Goal: Task Accomplishment & Management: Use online tool/utility

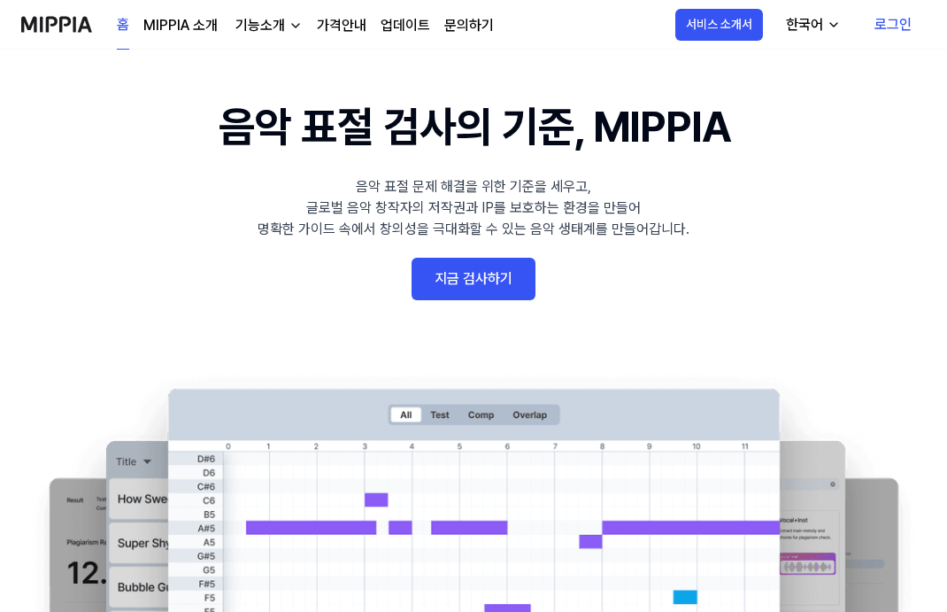
scroll to position [89, 0]
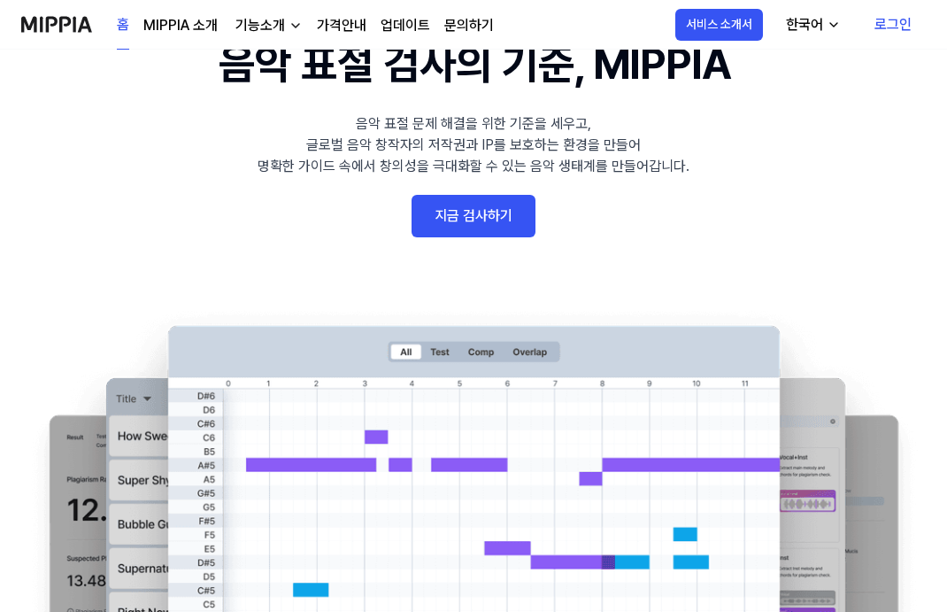
click at [882, 22] on link "로그인" at bounding box center [894, 25] width 66 height 50
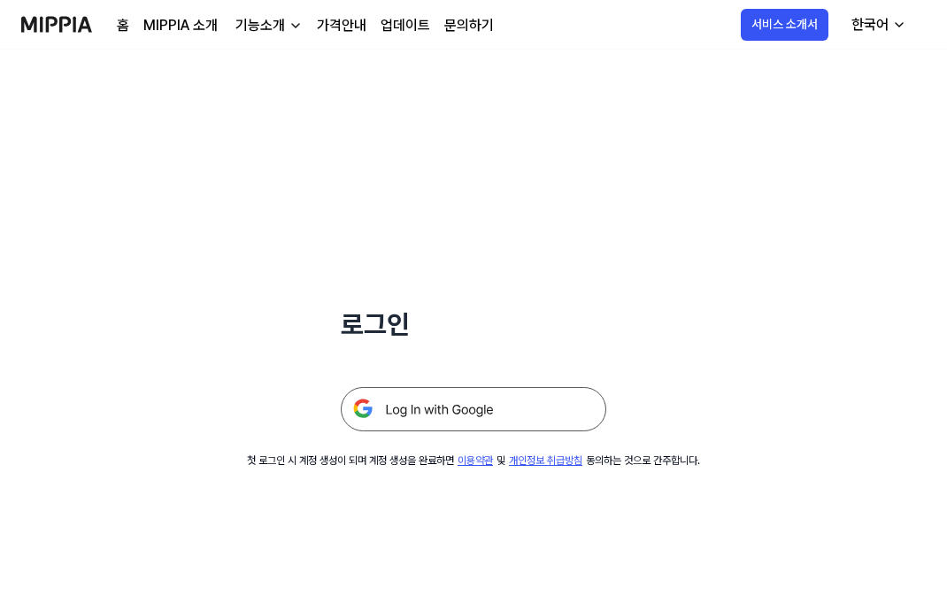
click at [412, 405] on img at bounding box center [474, 409] width 266 height 44
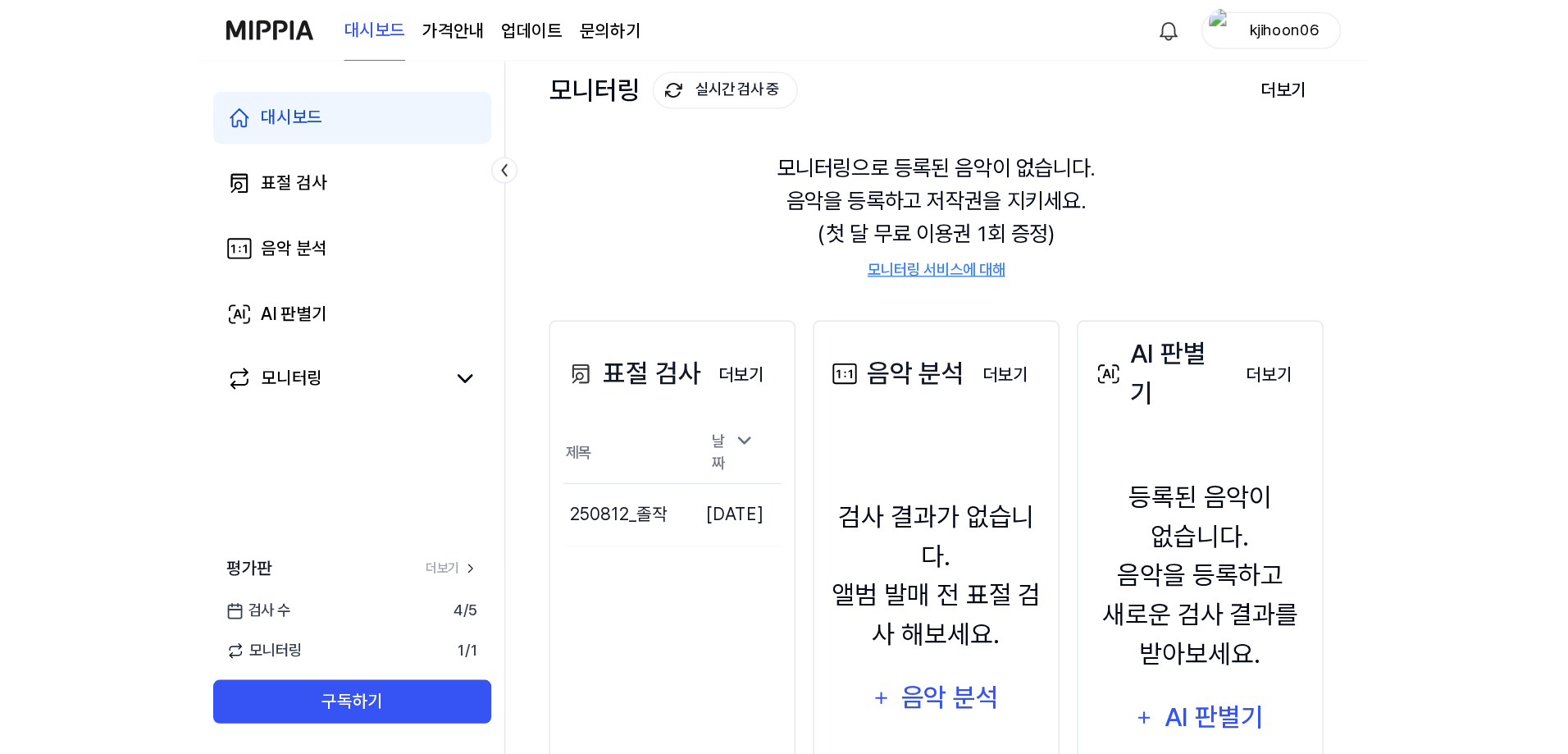
scroll to position [82, 0]
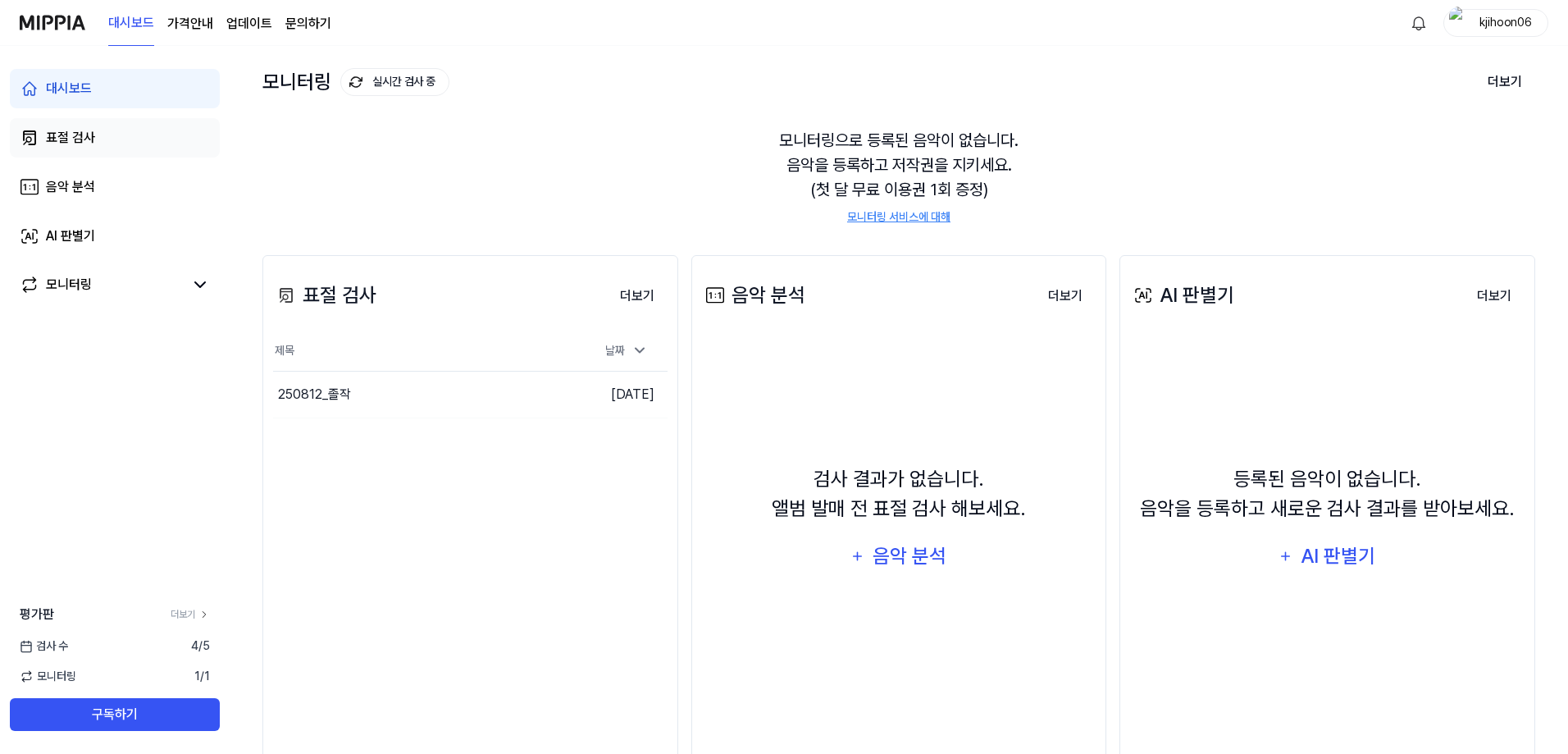
click at [113, 141] on link "표절 검사" at bounding box center [115, 137] width 210 height 39
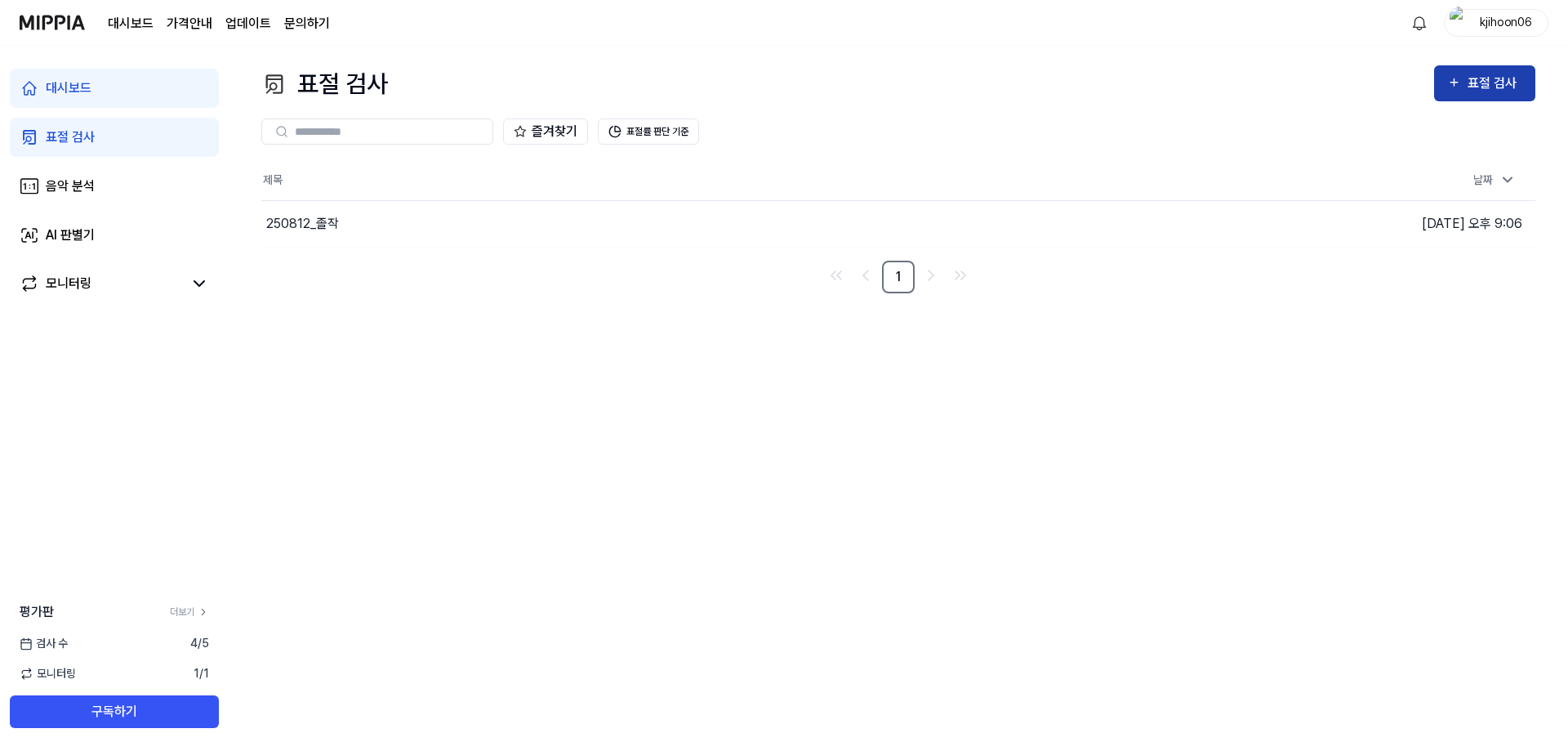
click at [873, 84] on div "표절 검사" at bounding box center [1494, 83] width 54 height 21
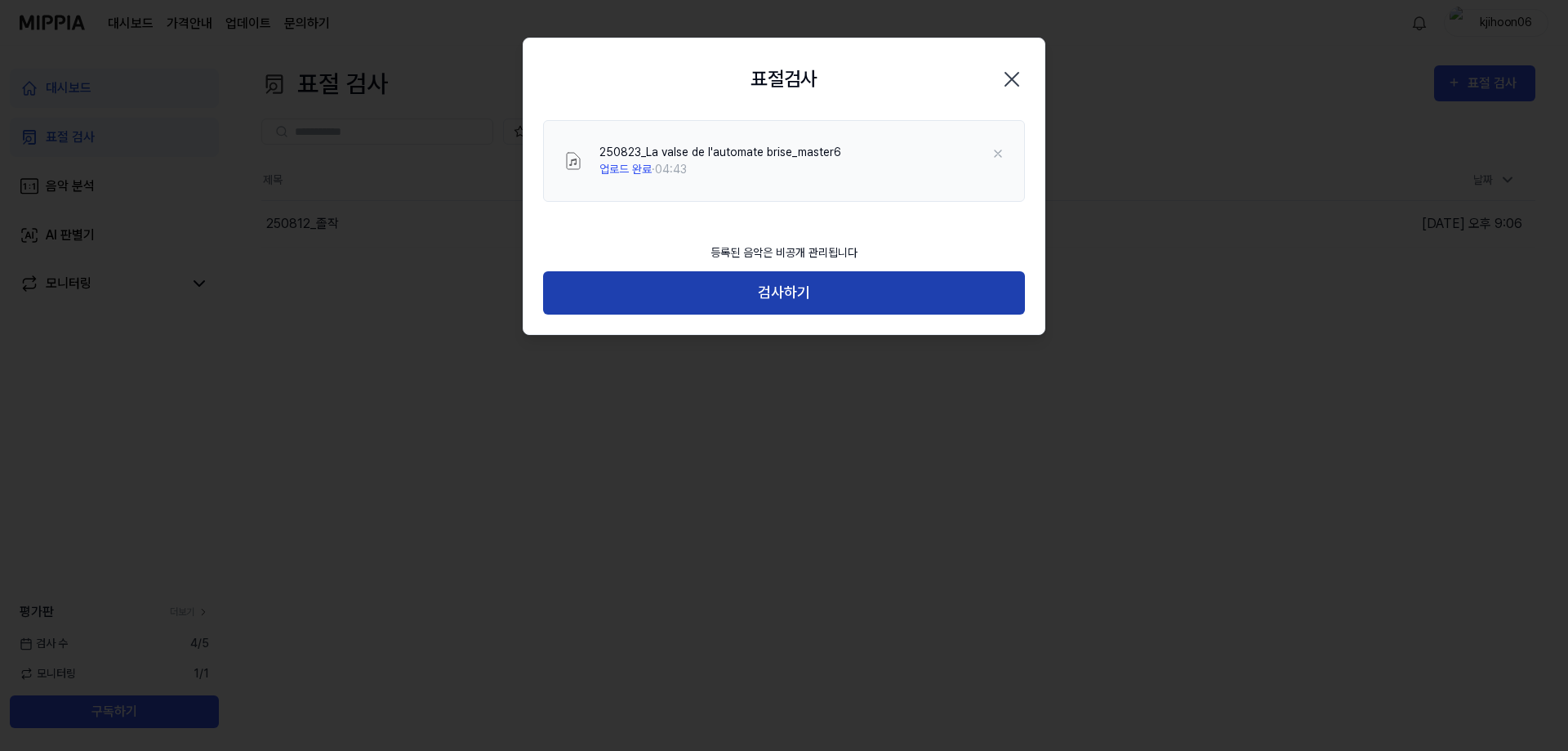
click at [873, 295] on button "검사하기" at bounding box center [784, 292] width 481 height 43
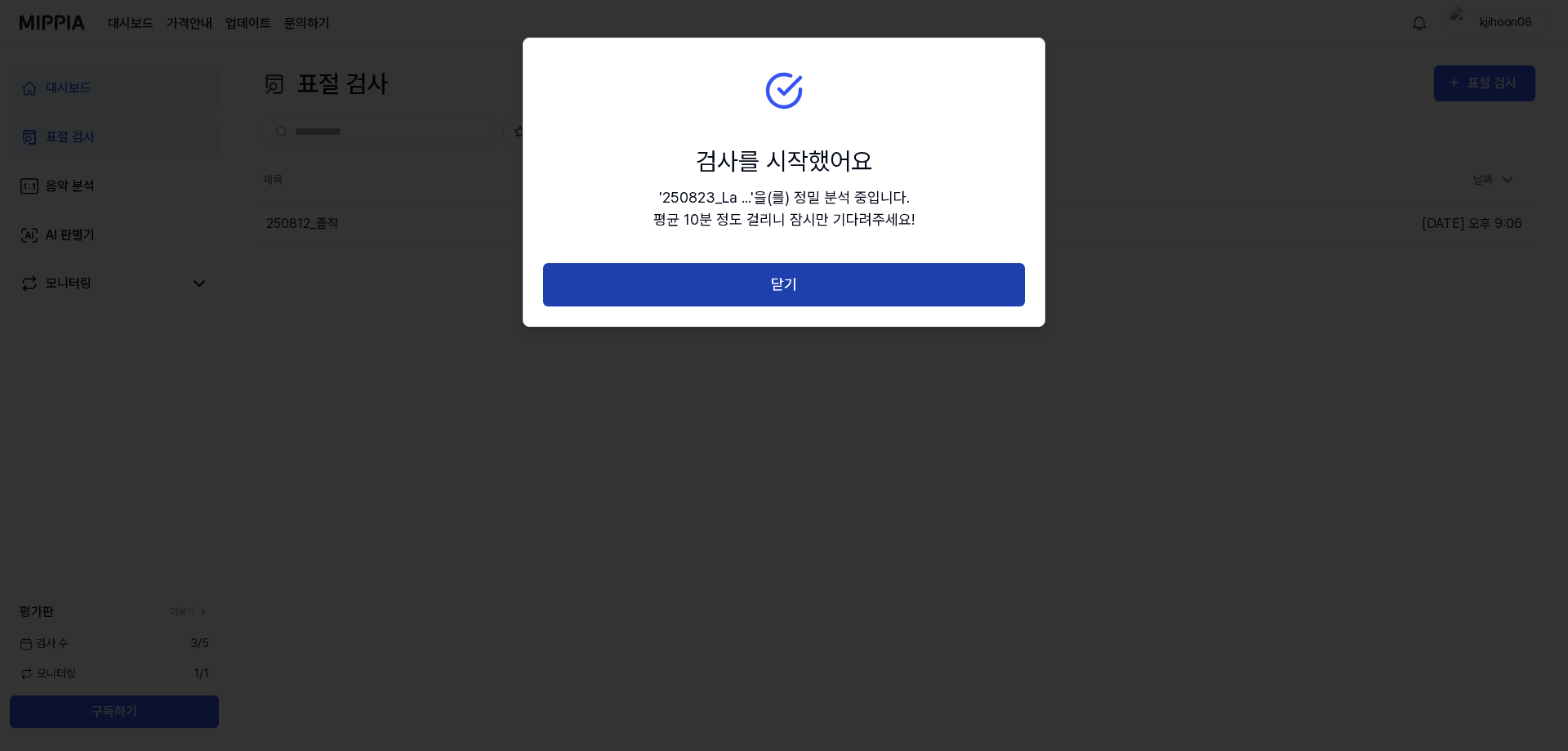
click at [822, 283] on button "닫기" at bounding box center [784, 284] width 481 height 43
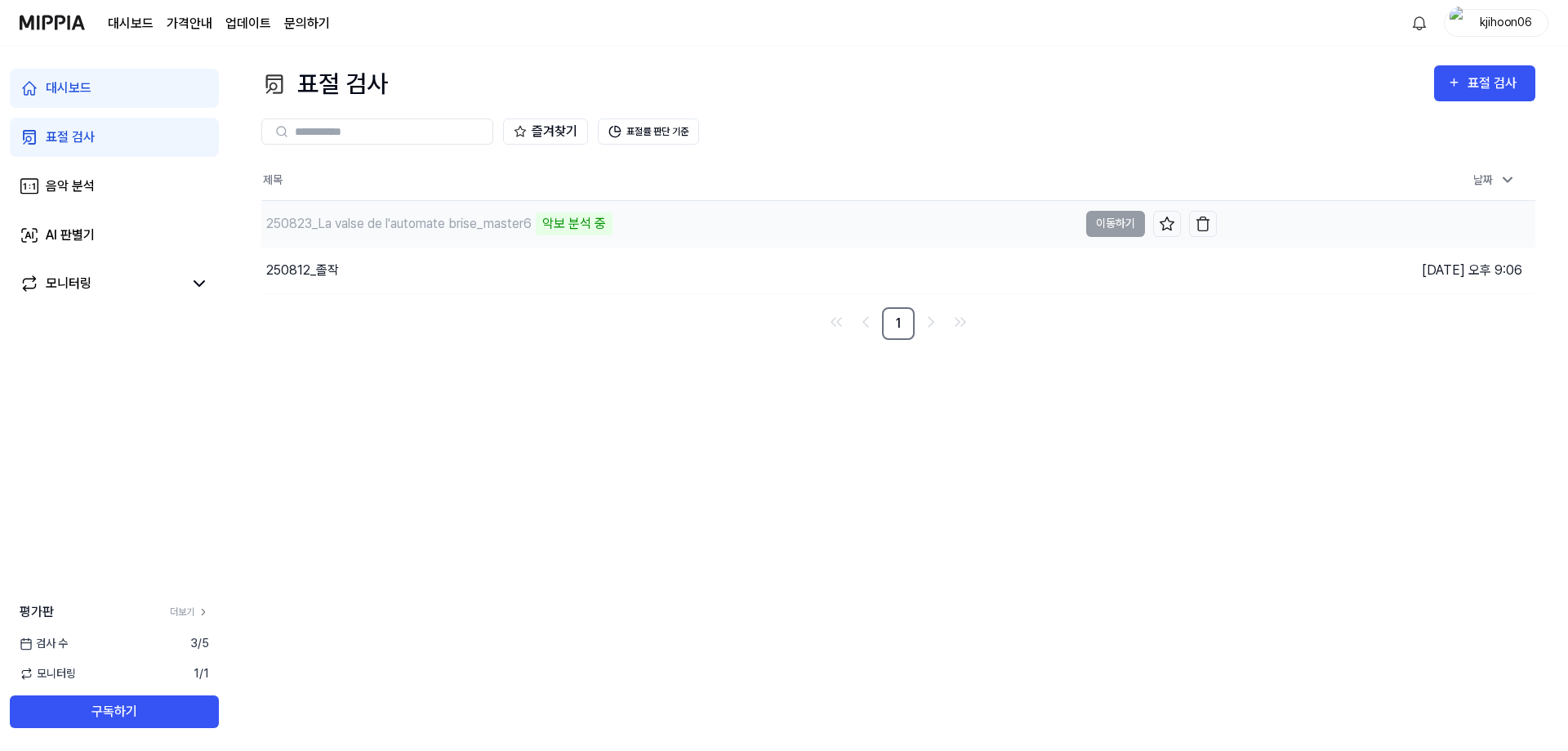
click at [457, 222] on div "250823_La valse de l'automate brise_master6" at bounding box center [399, 223] width 266 height 19
click at [873, 218] on td "250823_La valse de l'automate brise_master6 50% 이동하기" at bounding box center [739, 224] width 956 height 46
click at [444, 221] on div "250823_La valse de l'automate brise_master6" at bounding box center [399, 223] width 266 height 19
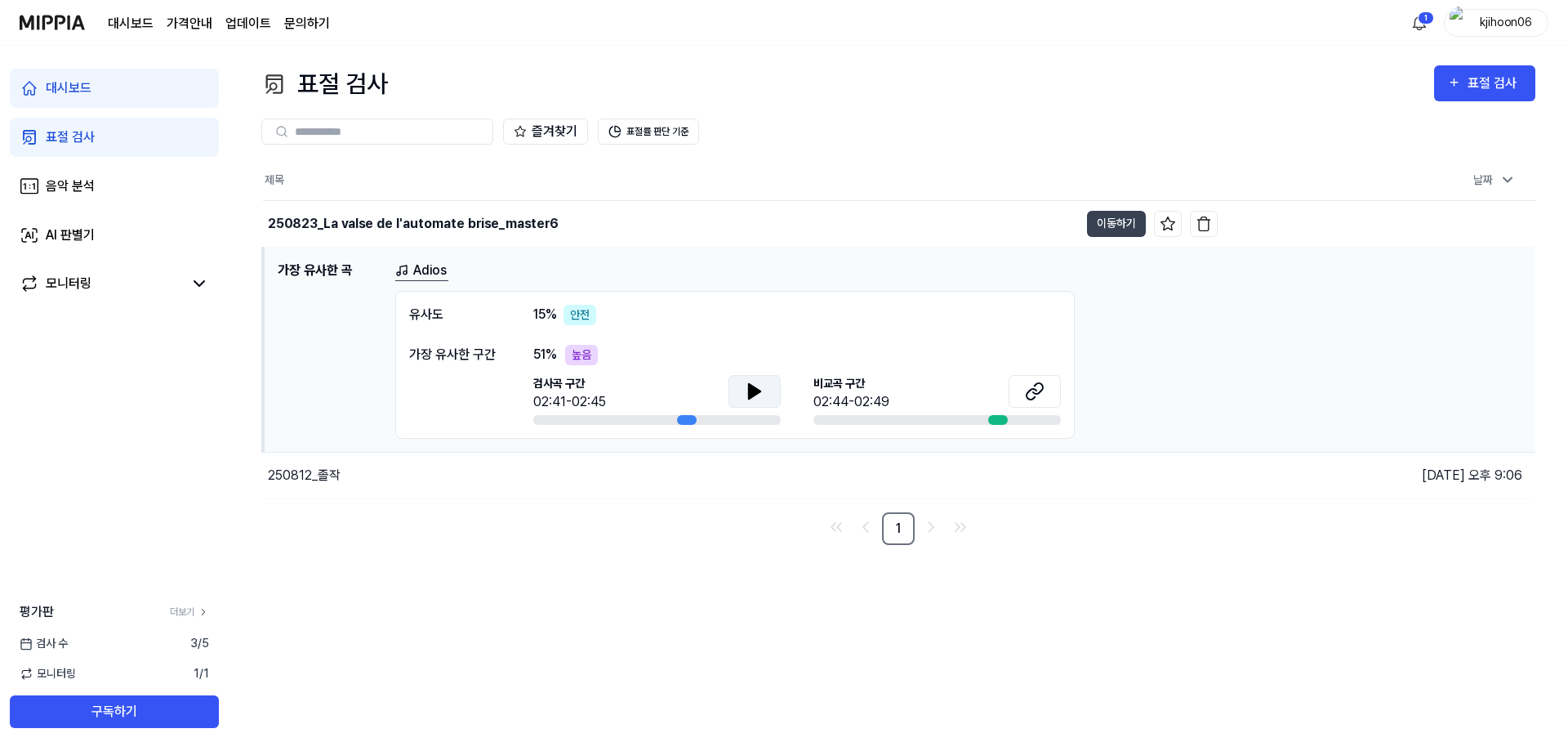
click at [758, 388] on icon at bounding box center [754, 391] width 11 height 15
click at [873, 397] on icon at bounding box center [1034, 390] width 19 height 19
click at [301, 271] on h1 "가장 유사한 곡" at bounding box center [329, 349] width 104 height 178
click at [873, 226] on button "이동하기" at bounding box center [1116, 223] width 59 height 26
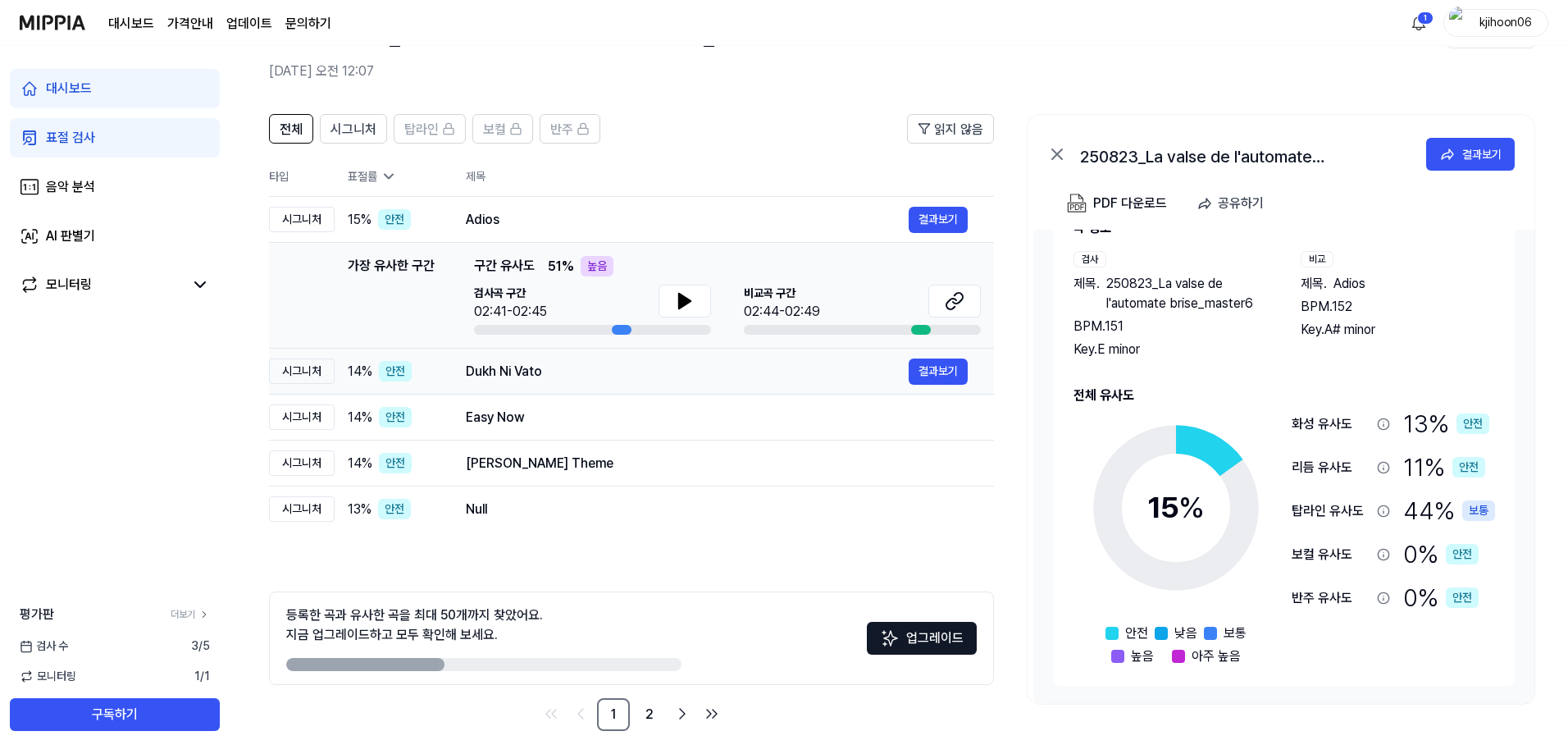
scroll to position [73, 0]
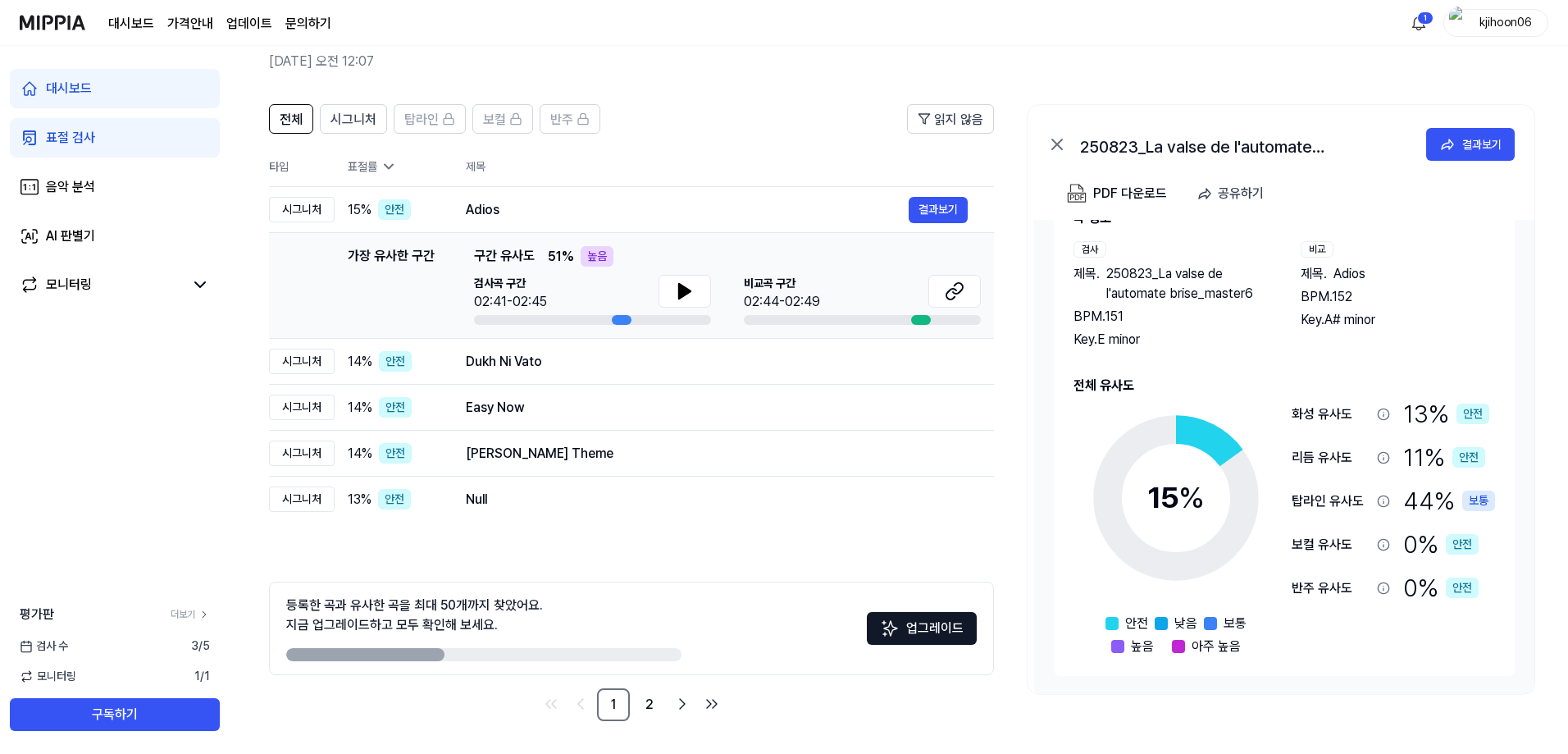
drag, startPoint x: 425, startPoint y: 650, endPoint x: 542, endPoint y: 656, distance: 117.2
click at [540, 566] on div at bounding box center [483, 654] width 395 height 13
drag, startPoint x: 401, startPoint y: 658, endPoint x: 592, endPoint y: 663, distance: 191.1
click at [543, 566] on div "등록한 곡과 유사한 곡을 최대 50개까지 찾았어요. 지금 업그레이드하고 모두 확인해 보세요. 업그레이드" at bounding box center [631, 628] width 725 height 94
click at [646, 566] on link "2" at bounding box center [648, 704] width 32 height 32
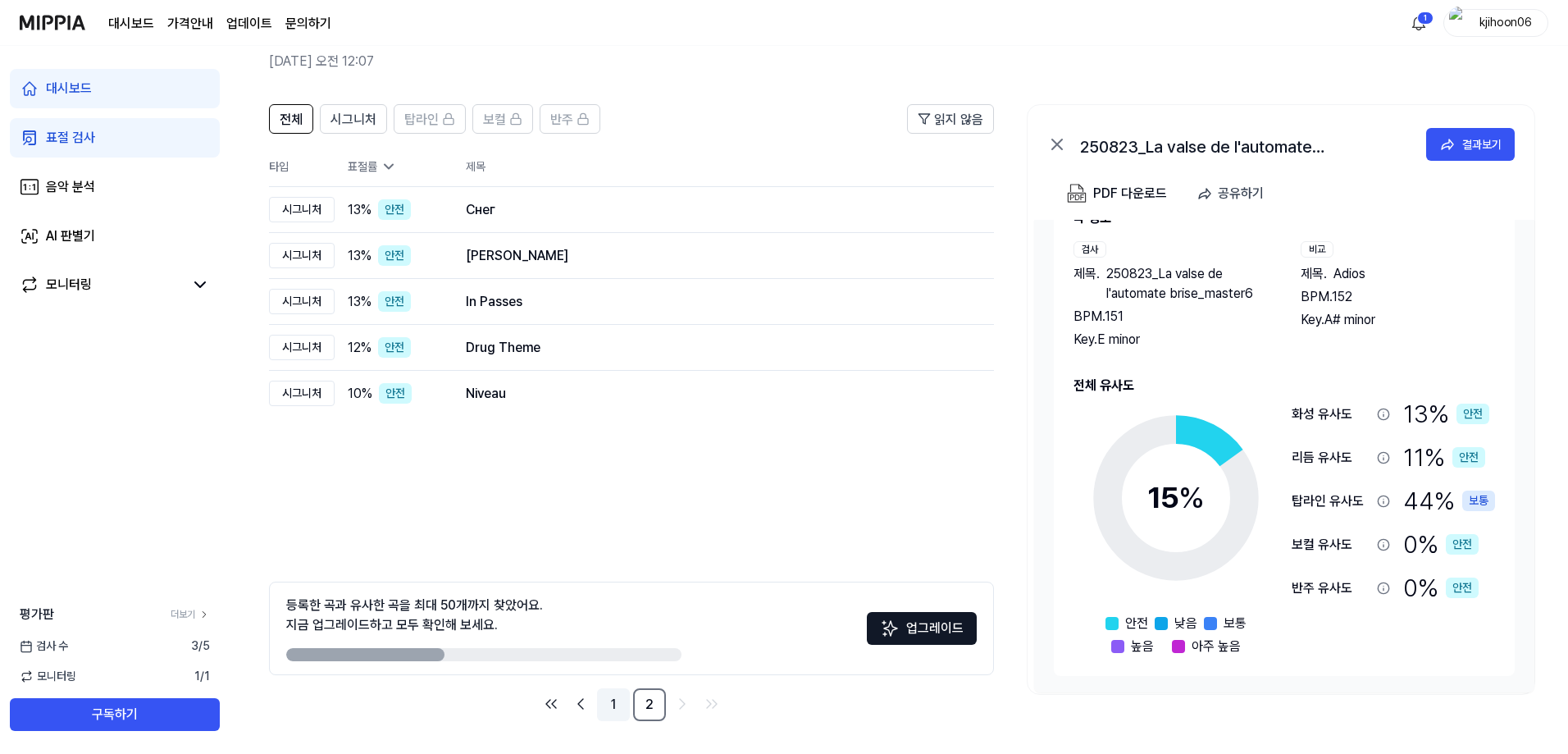
click at [621, 566] on link "1" at bounding box center [612, 704] width 32 height 32
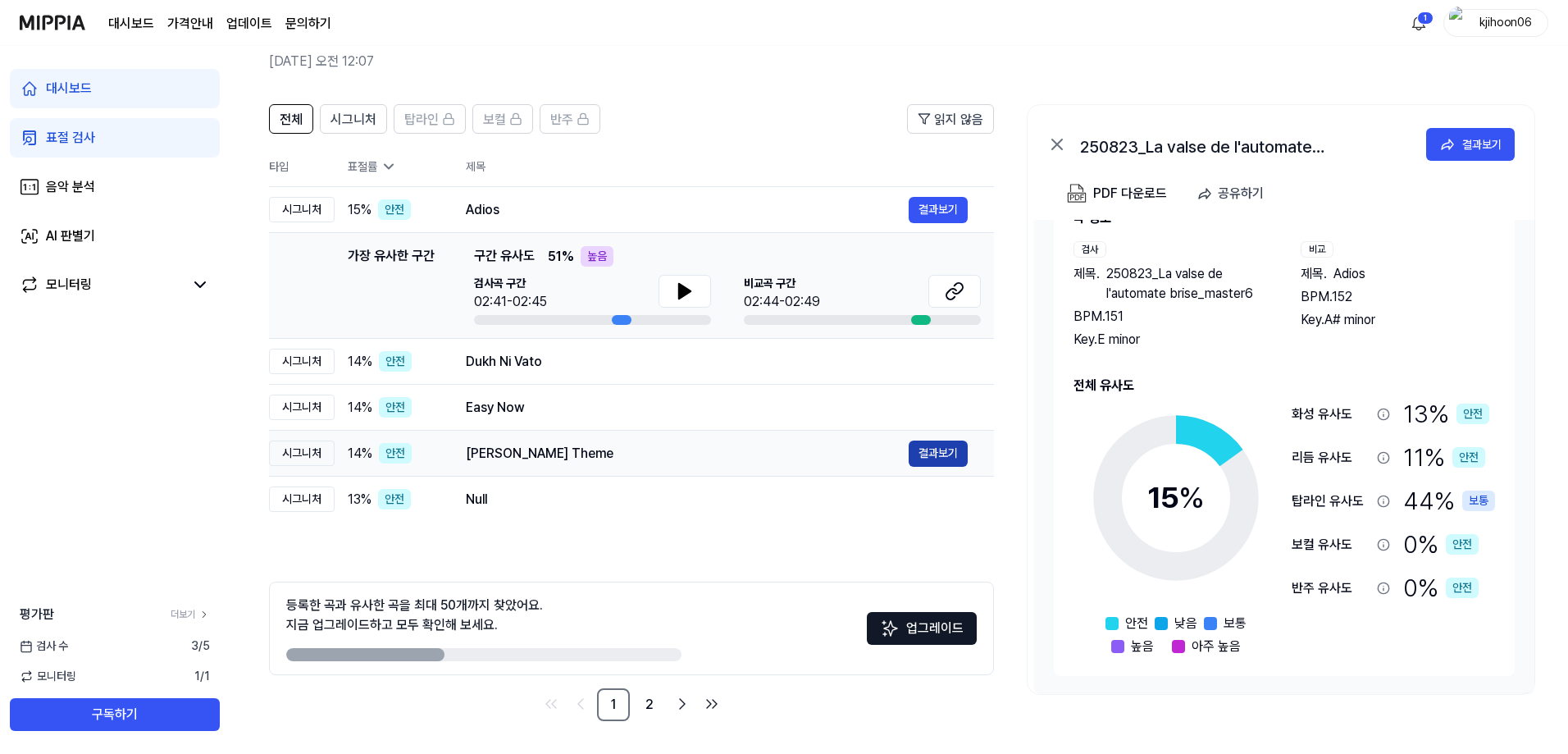
click at [876, 456] on button "결과보기" at bounding box center [938, 453] width 59 height 26
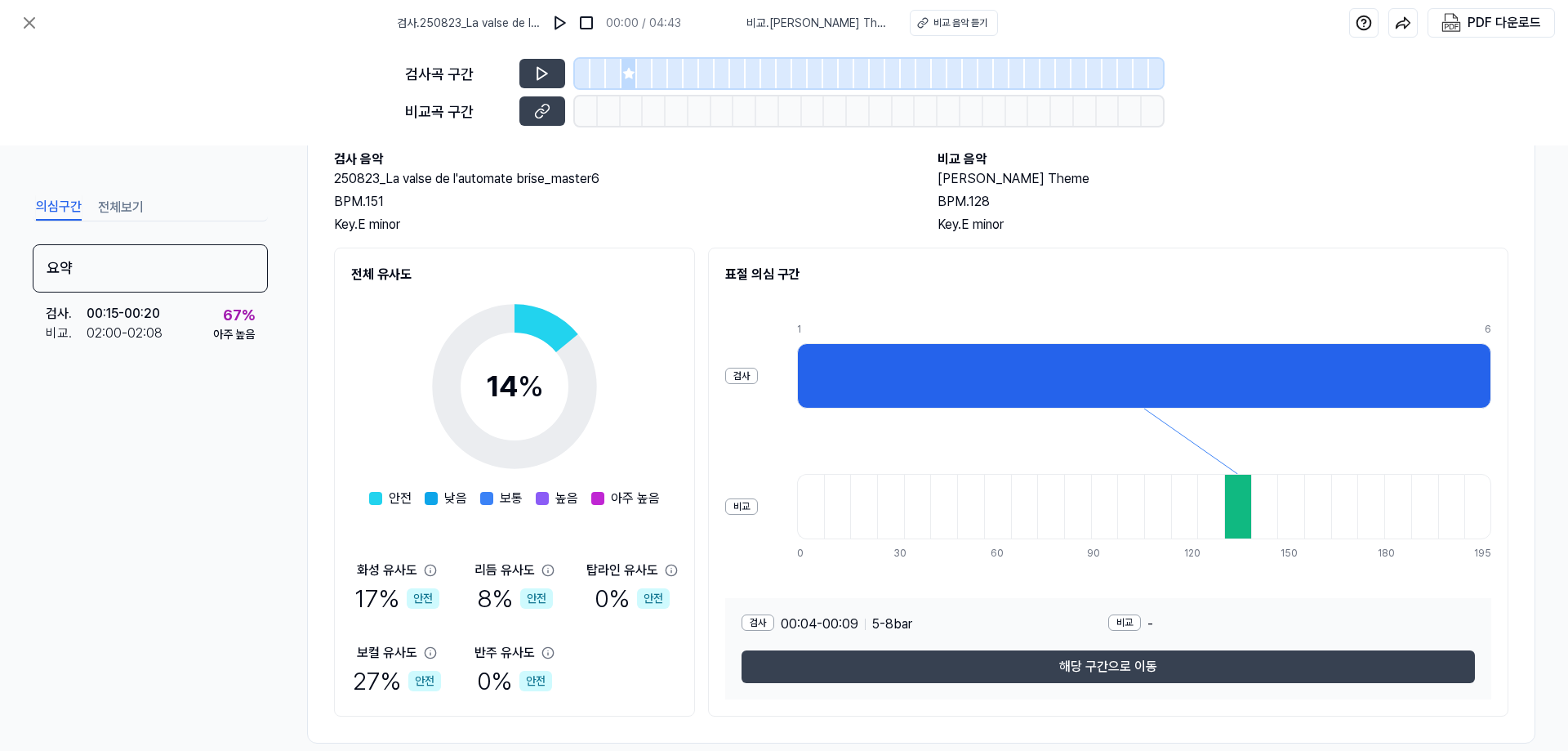
scroll to position [118, 0]
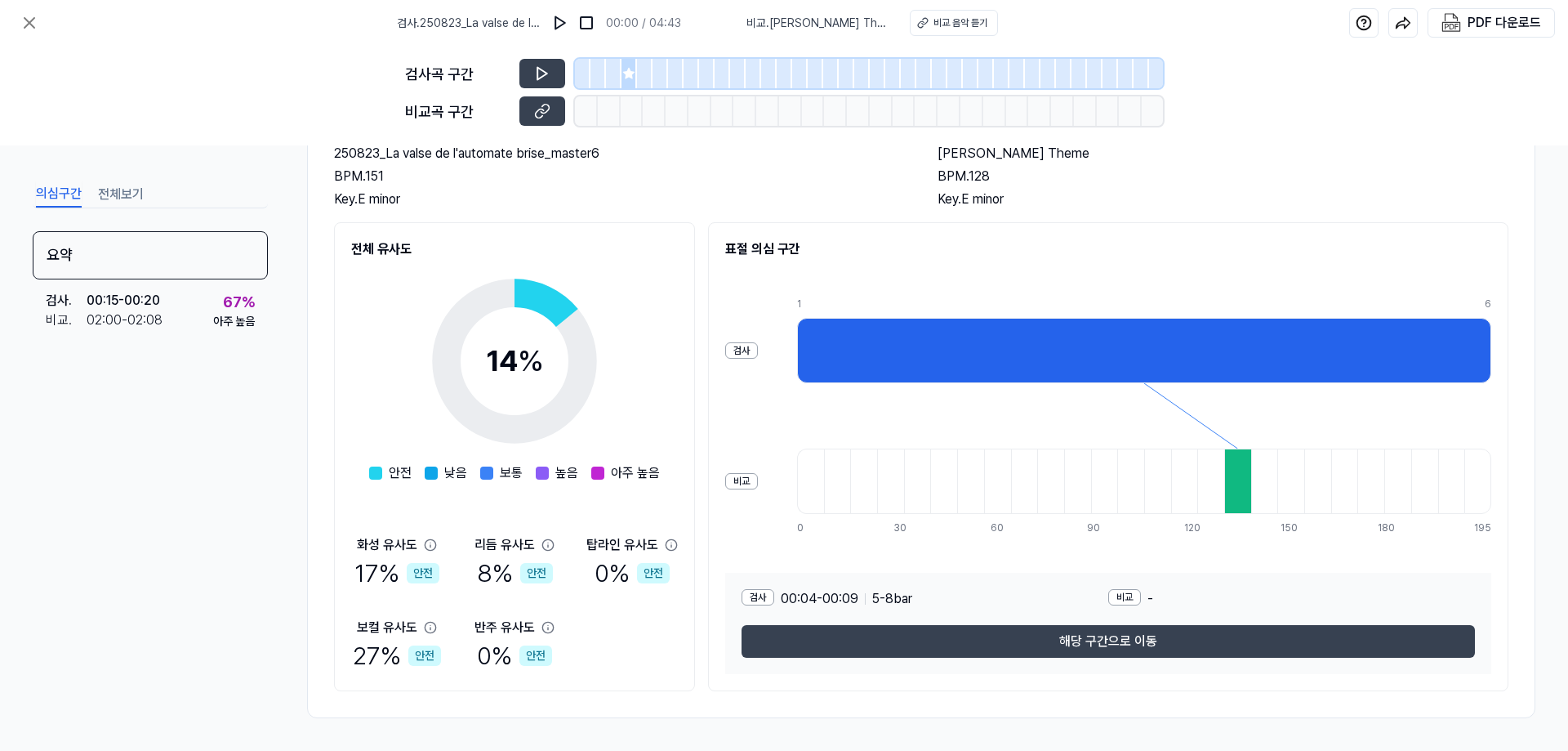
click at [873, 473] on div at bounding box center [1237, 481] width 27 height 66
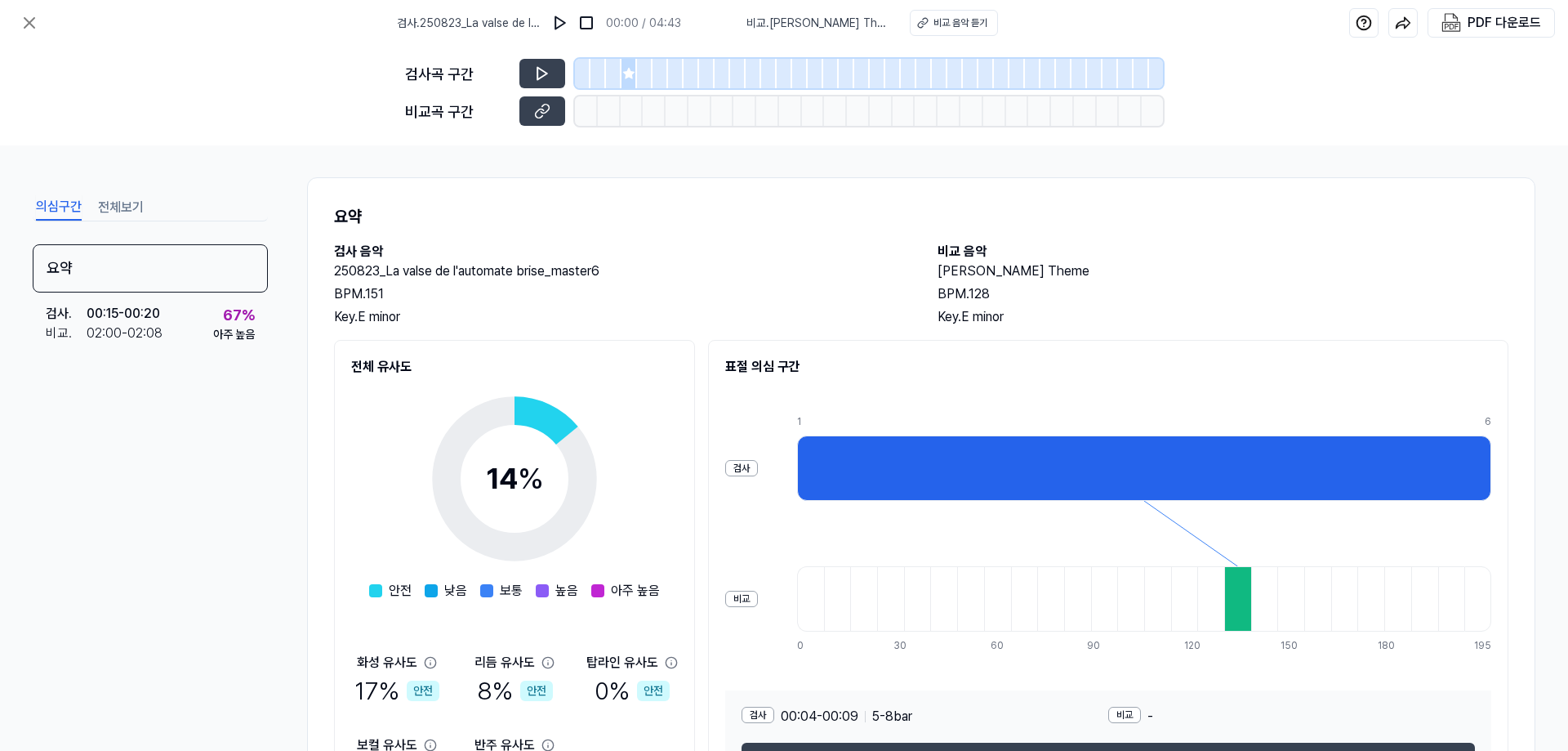
scroll to position [0, 0]
click at [544, 73] on icon at bounding box center [542, 74] width 17 height 17
click at [624, 77] on icon at bounding box center [628, 73] width 11 height 11
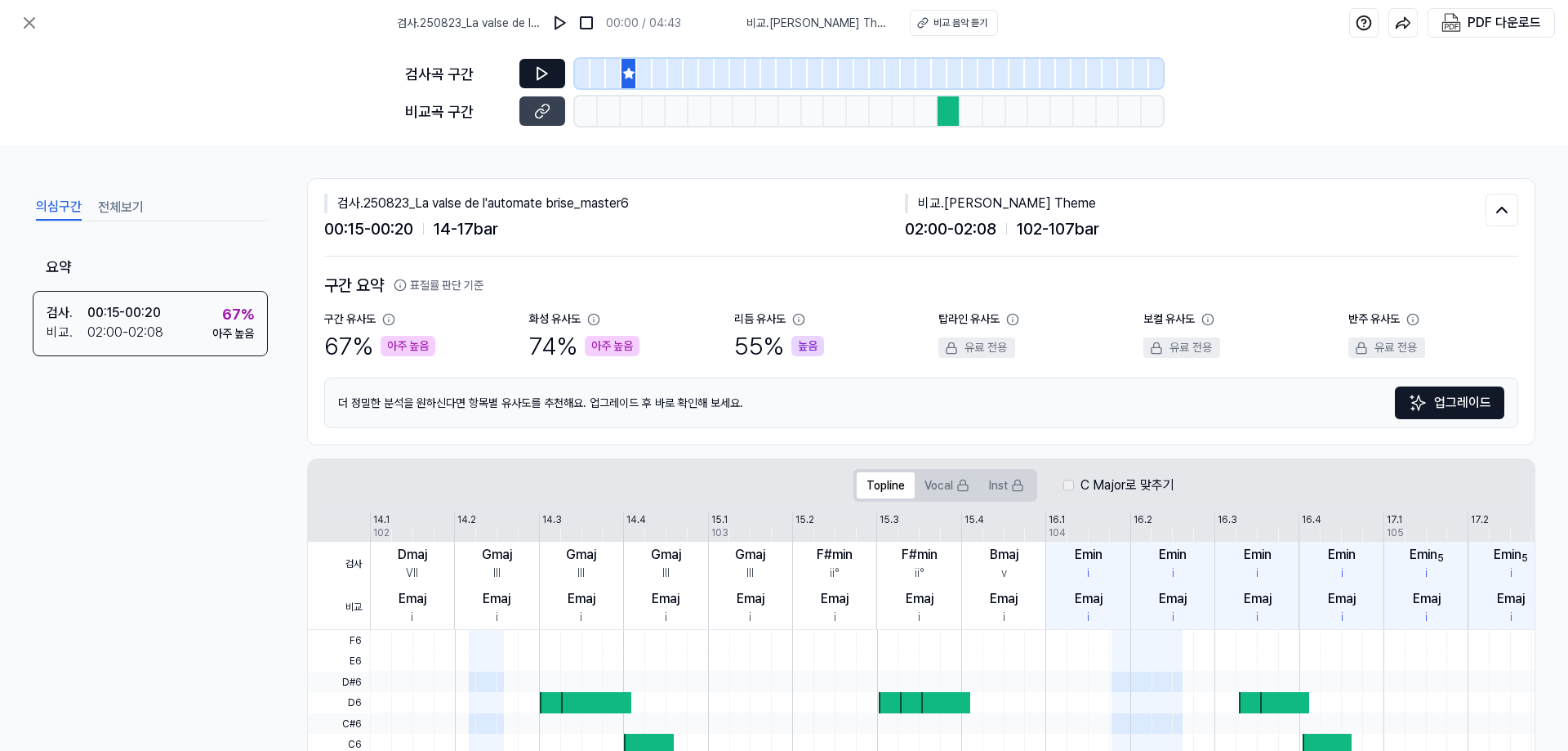
click at [544, 72] on icon at bounding box center [542, 73] width 10 height 12
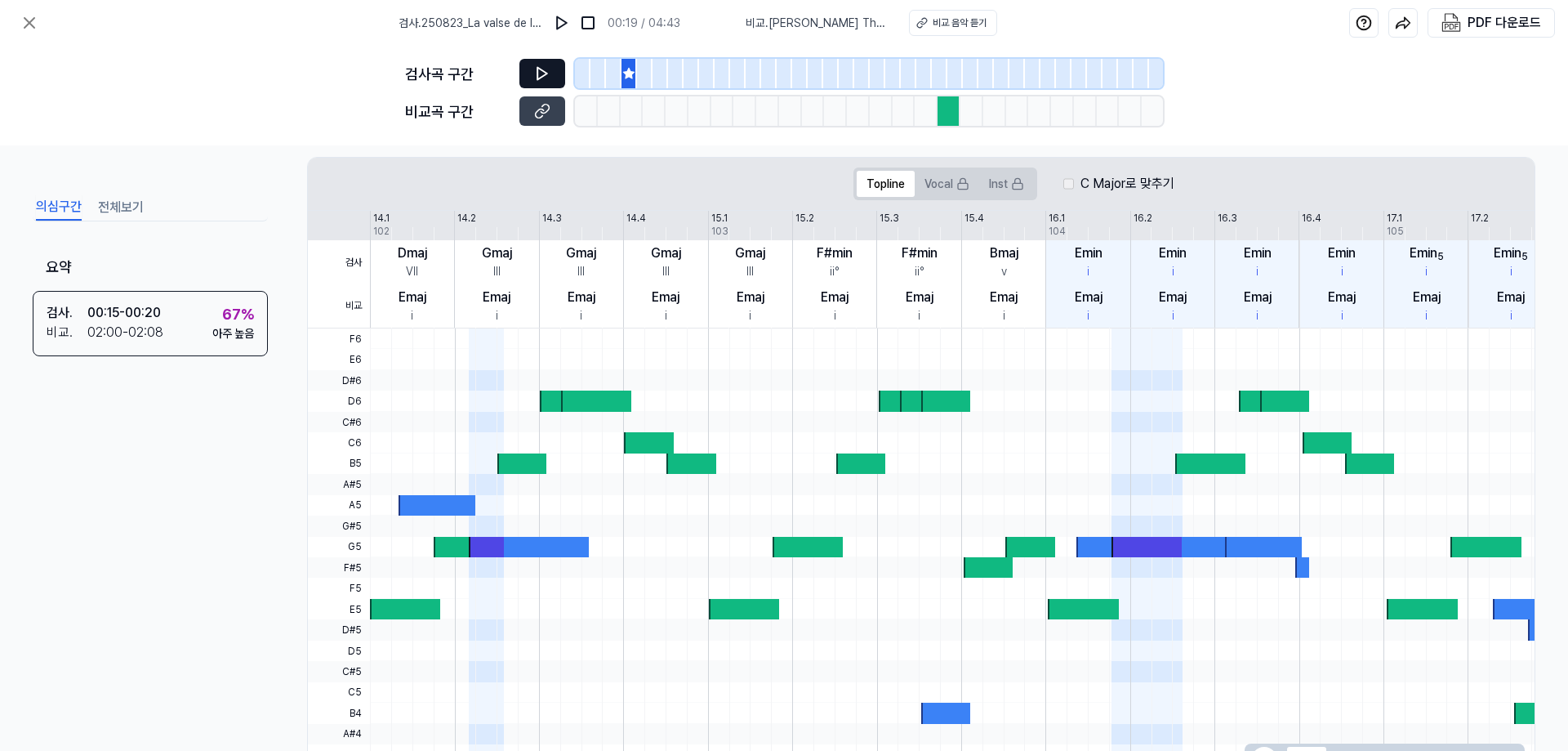
scroll to position [289, 0]
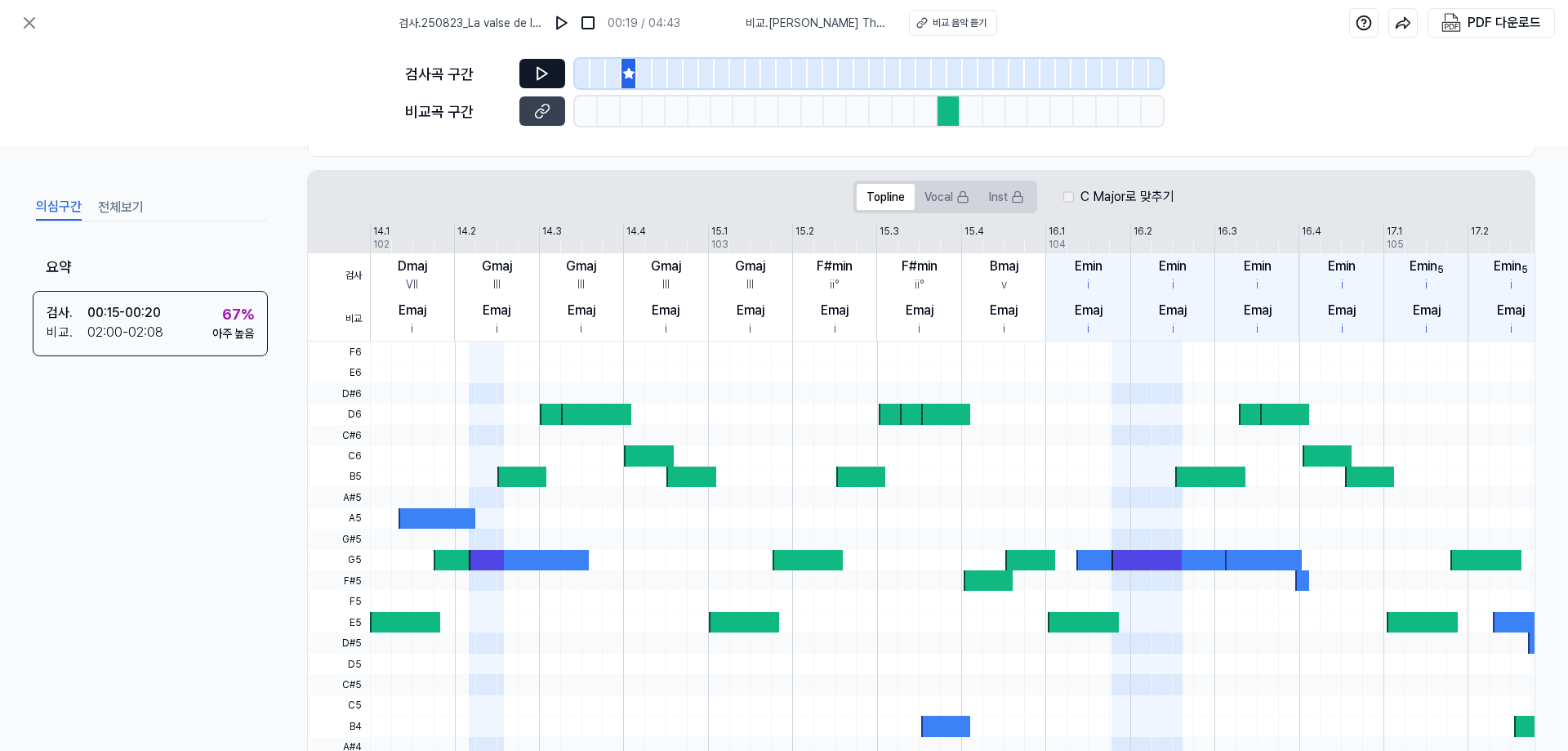
click at [427, 523] on div at bounding box center [437, 519] width 77 height 20
click at [490, 564] on div at bounding box center [486, 560] width 35 height 20
click at [523, 473] on div at bounding box center [521, 477] width 49 height 20
click at [586, 413] on div at bounding box center [596, 413] width 70 height 20
click at [681, 478] on div at bounding box center [690, 477] width 49 height 20
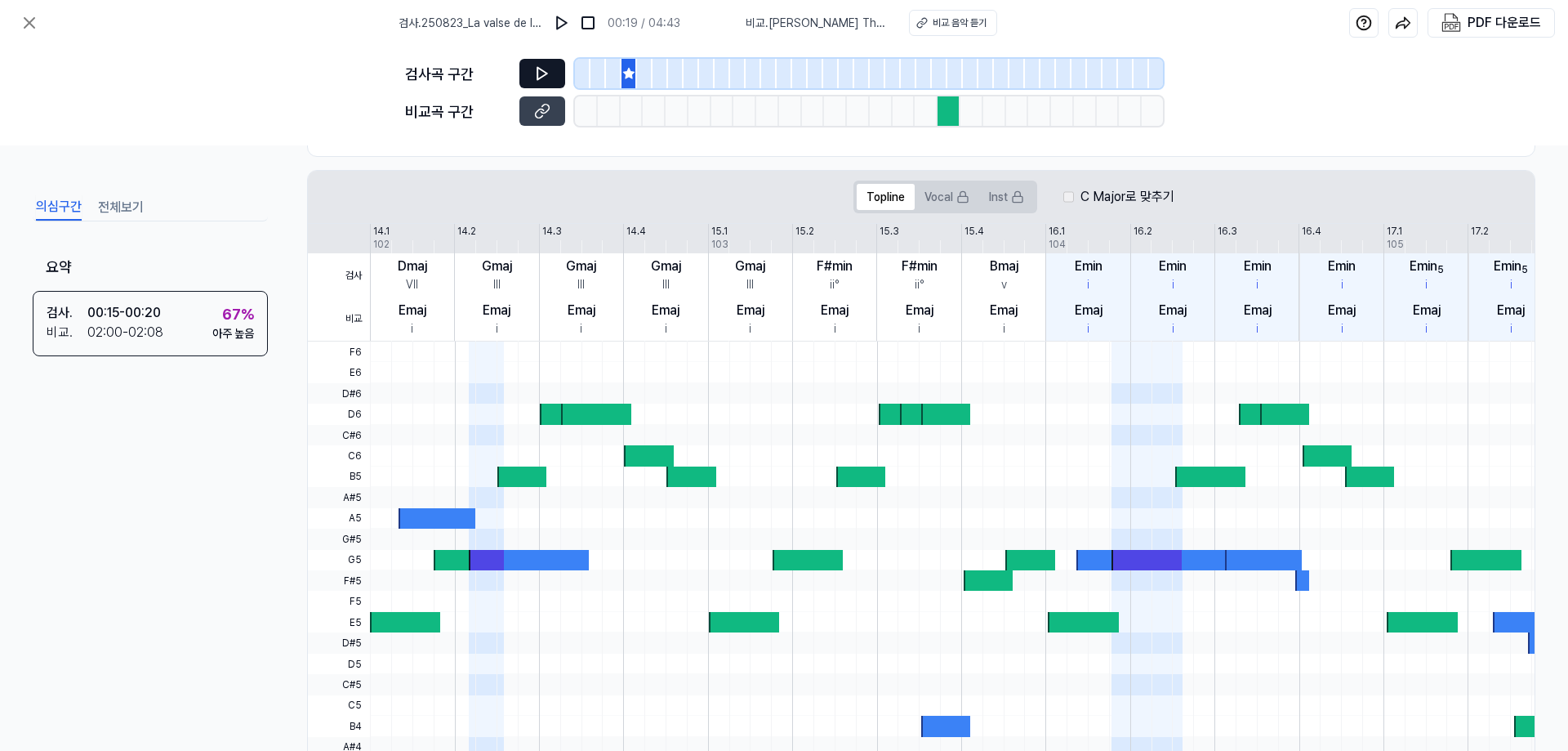
scroll to position [370, 0]
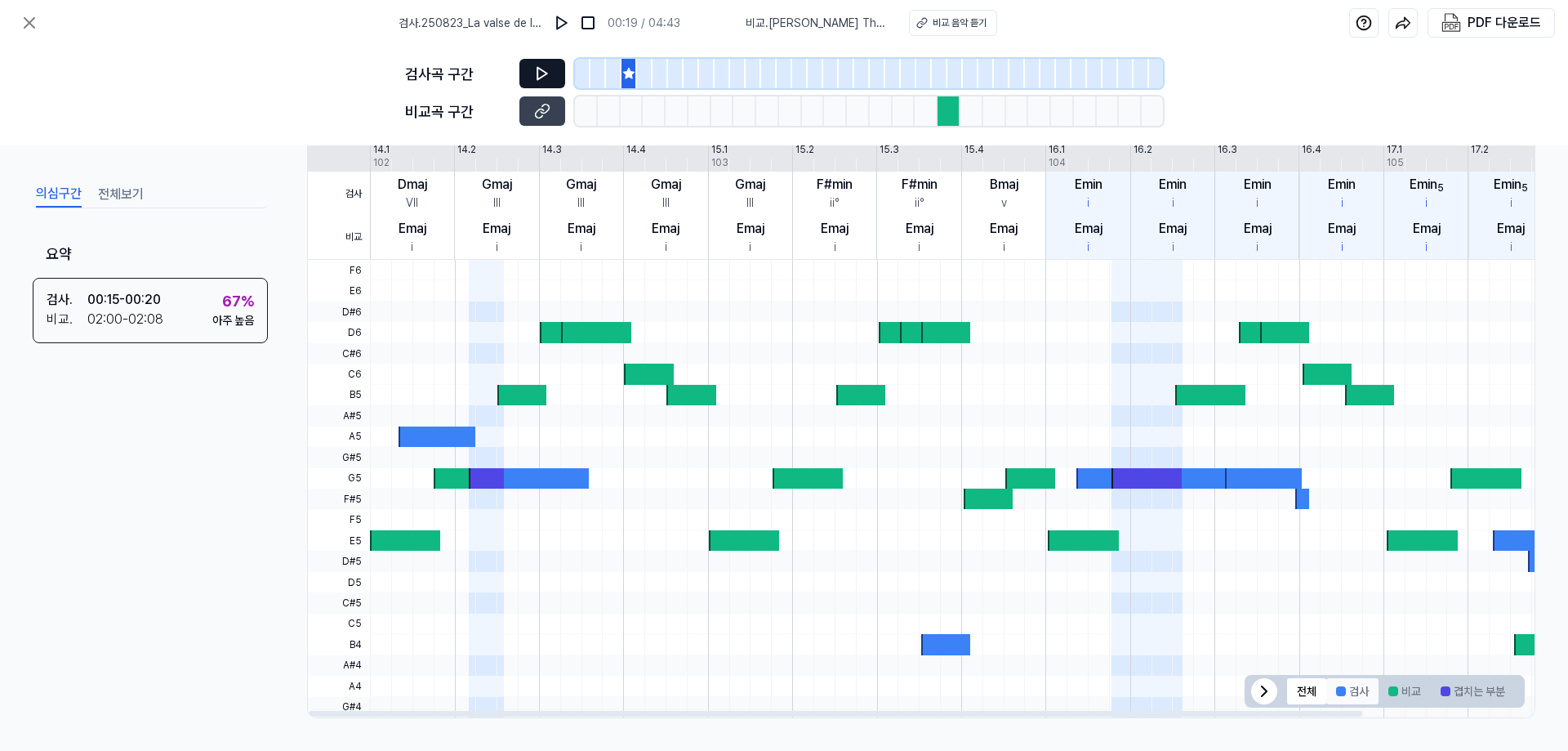
click at [873, 564] on div at bounding box center [1340, 691] width 10 height 10
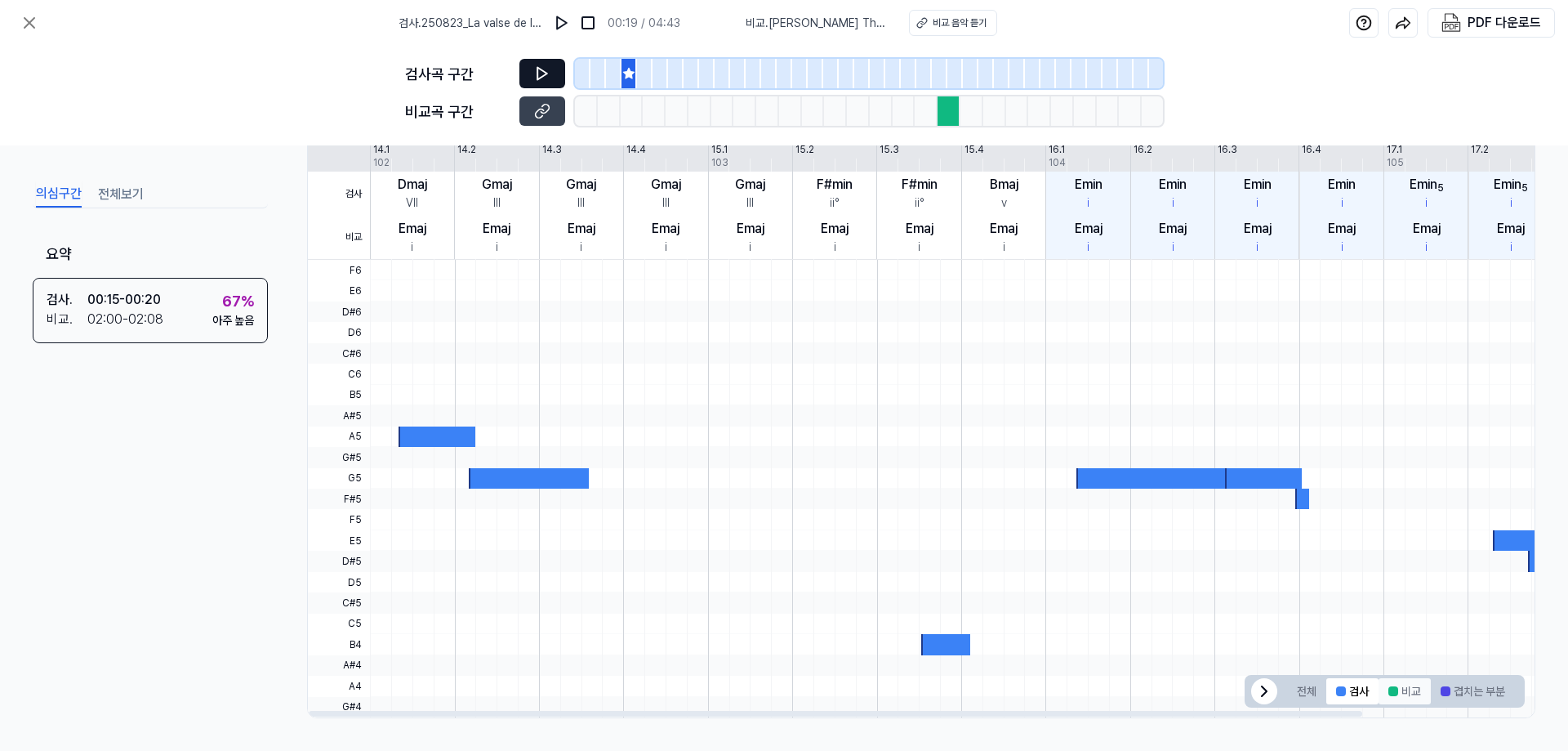
click at [873, 564] on button "비교" at bounding box center [1404, 691] width 53 height 26
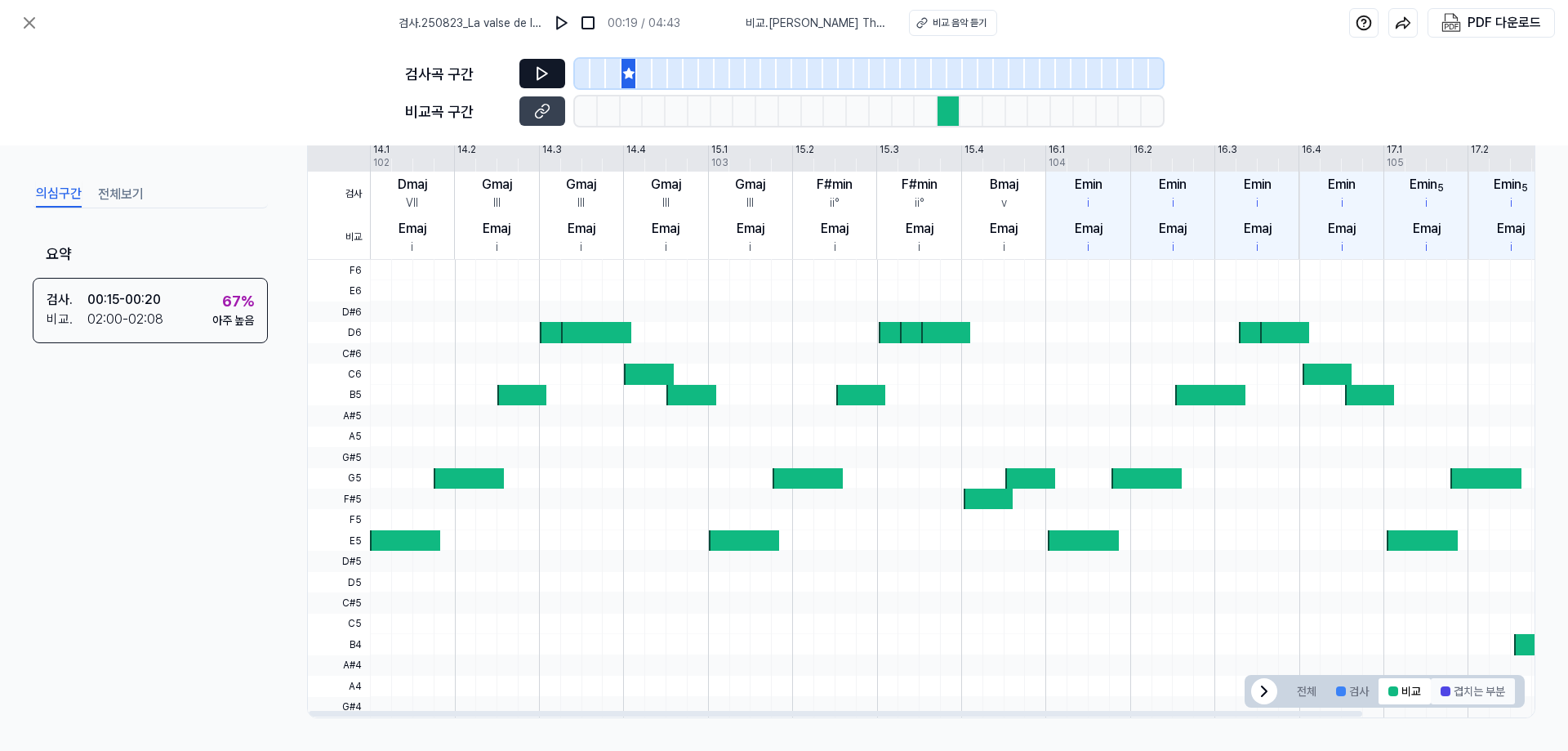
click at [873, 564] on button "겹치는 부분" at bounding box center [1472, 691] width 84 height 26
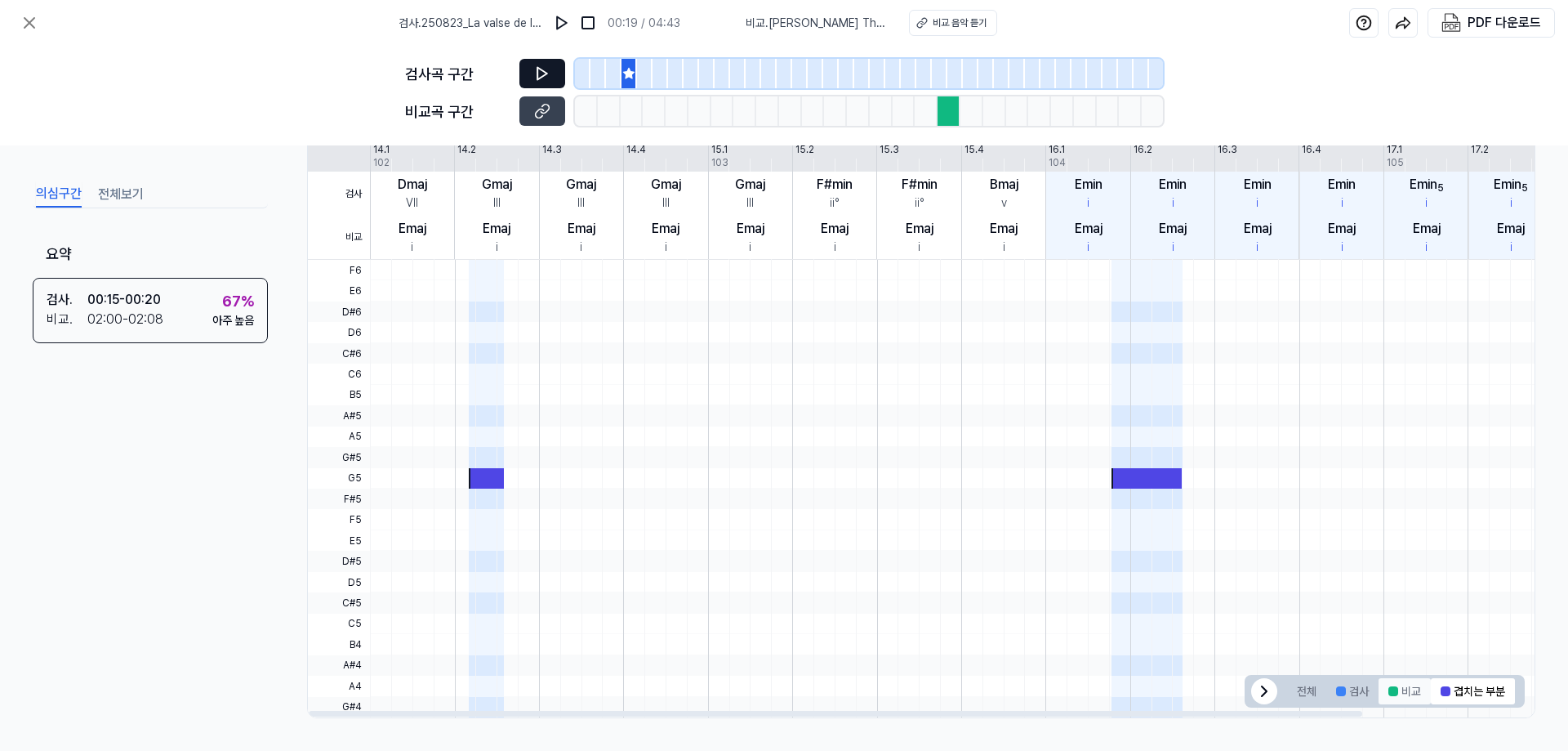
click at [873, 564] on button "비교" at bounding box center [1404, 691] width 53 height 26
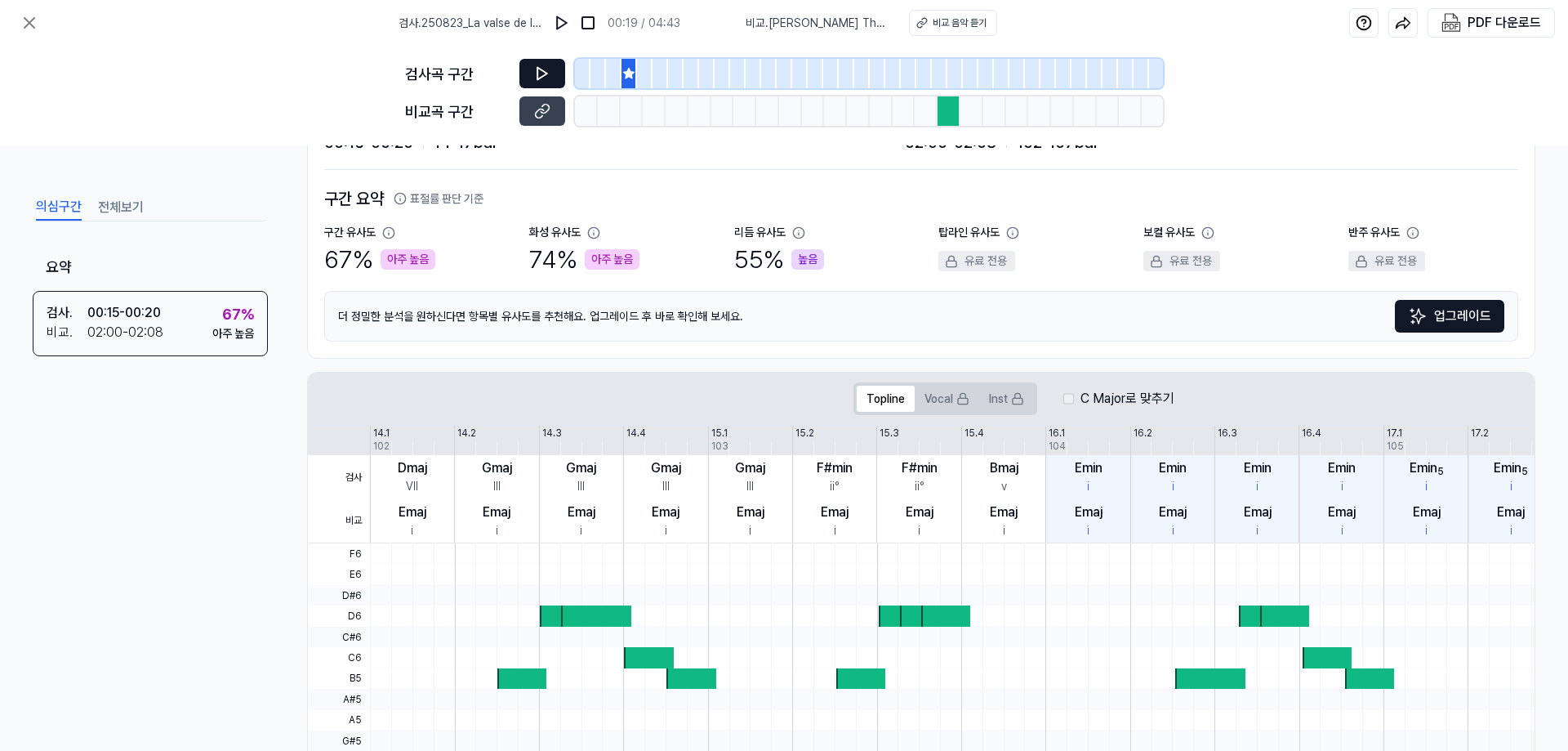
scroll to position [0, 0]
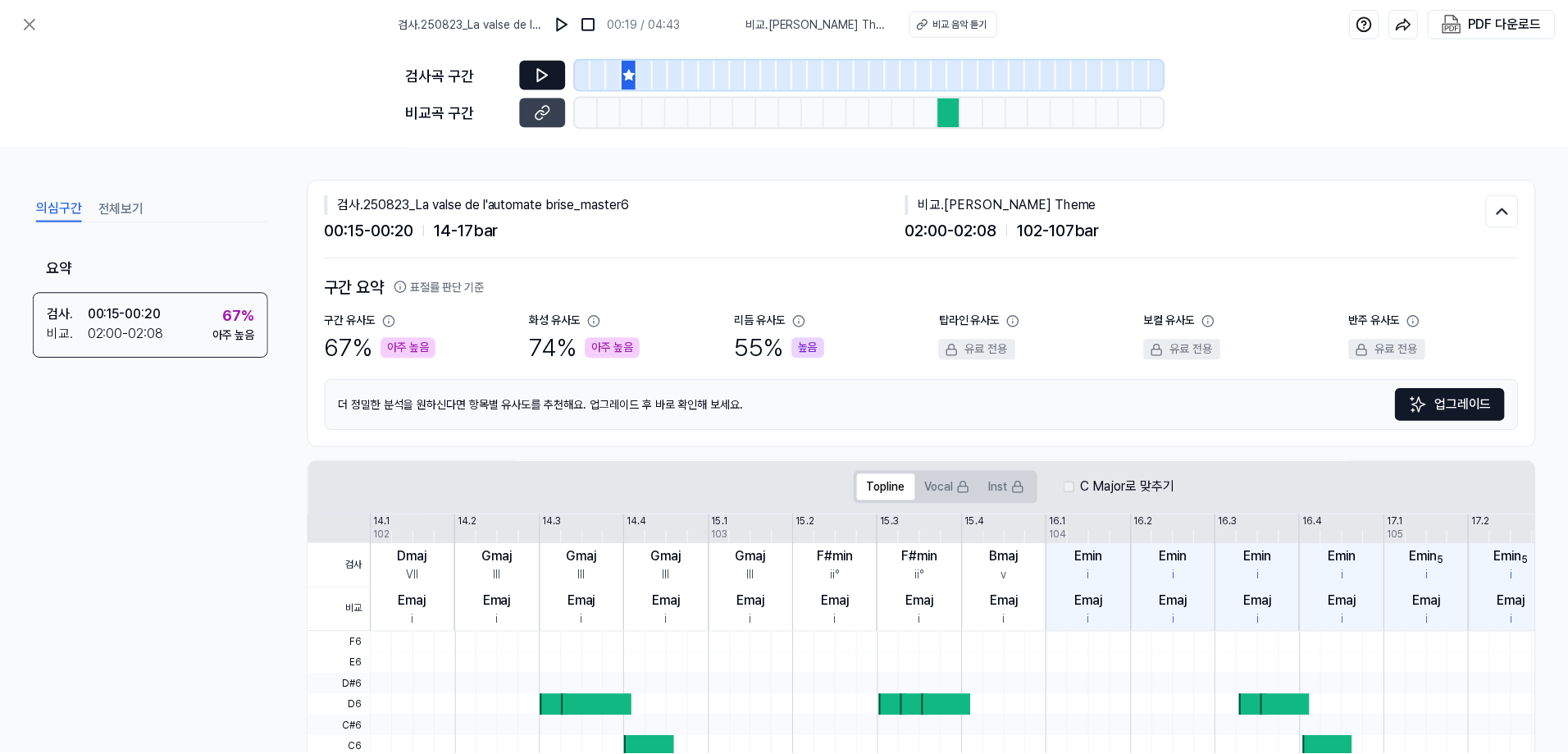
scroll to position [73, 0]
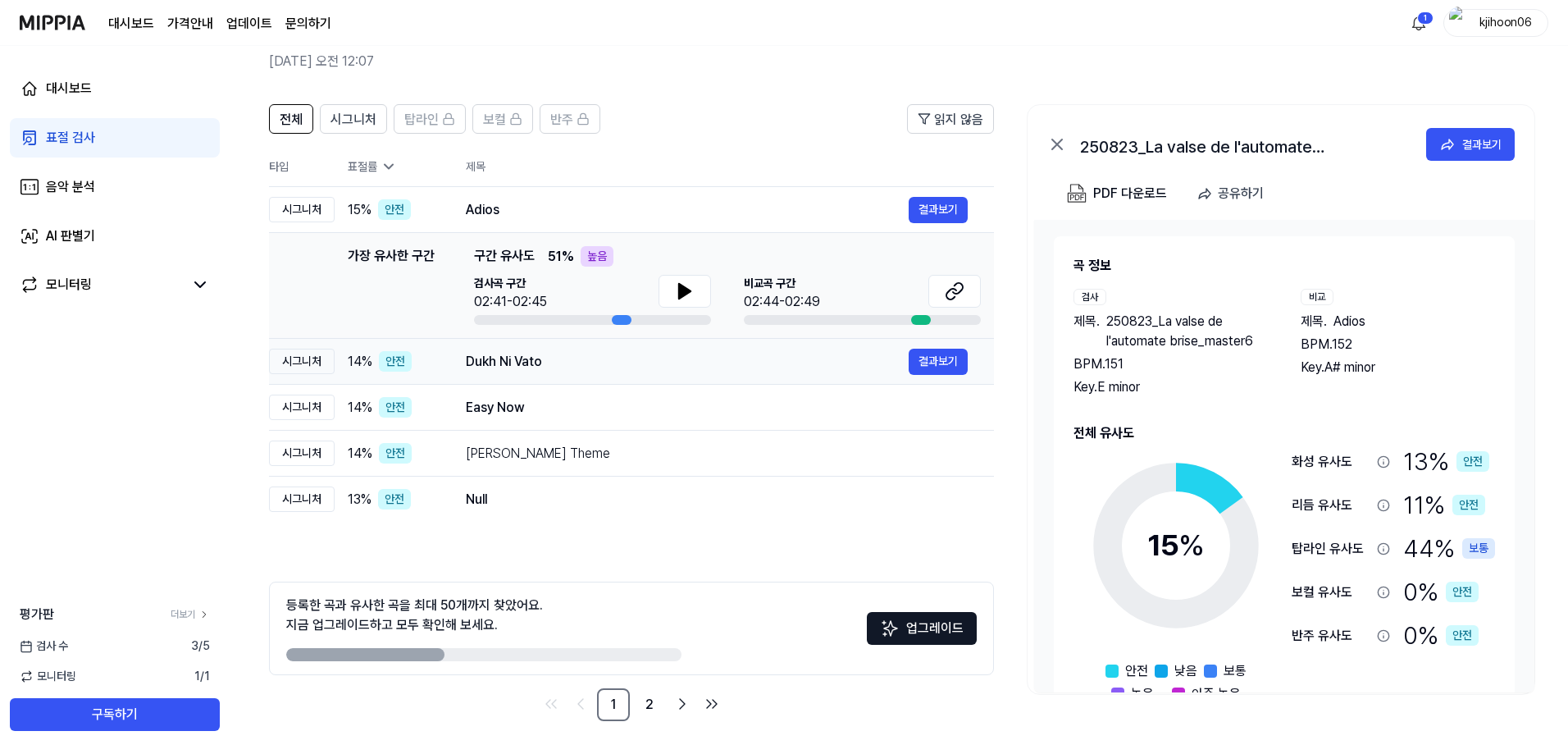
click at [507, 367] on div "Dukh Ni Vato" at bounding box center [687, 361] width 443 height 19
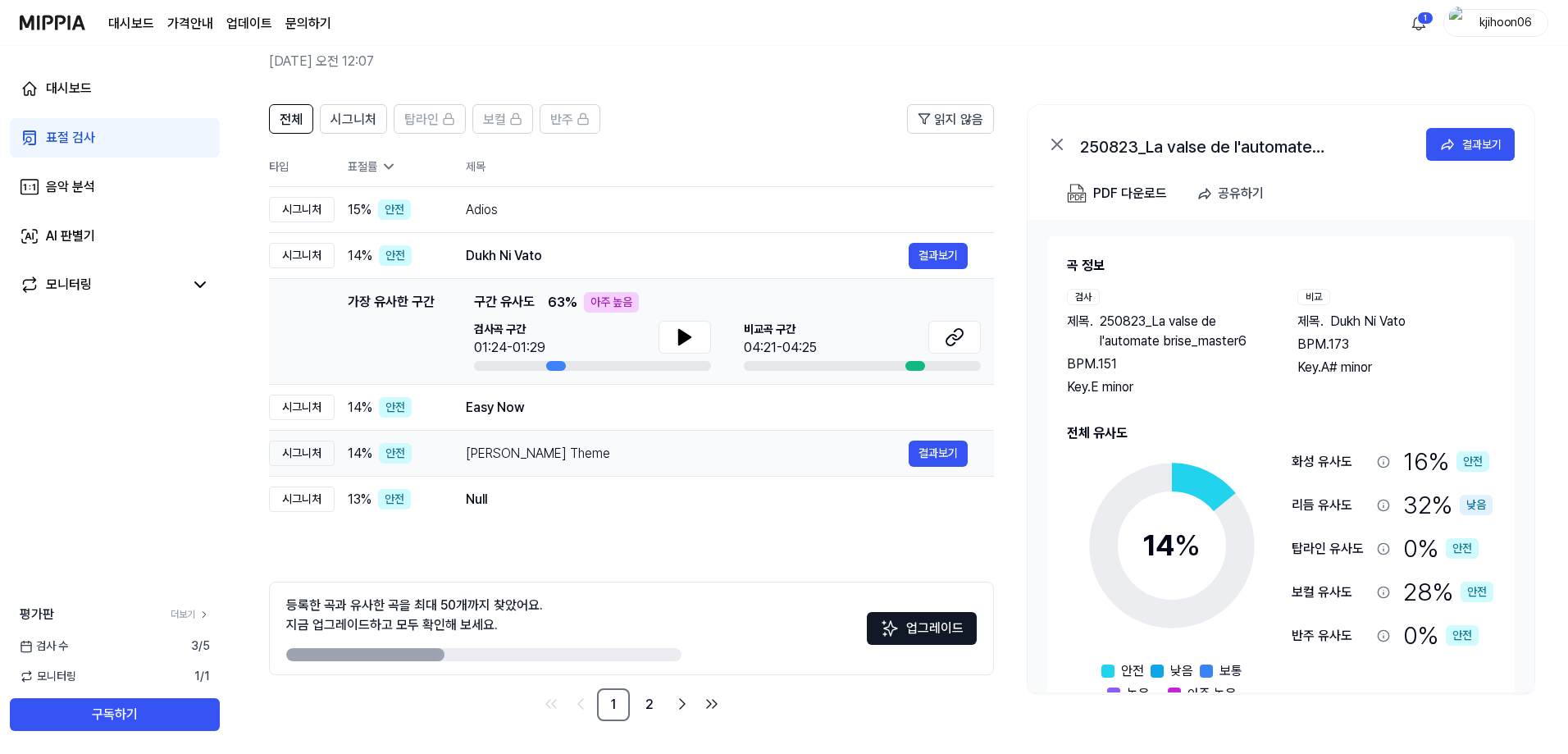
click at [475, 453] on div "Sayaka's Theme" at bounding box center [687, 453] width 443 height 19
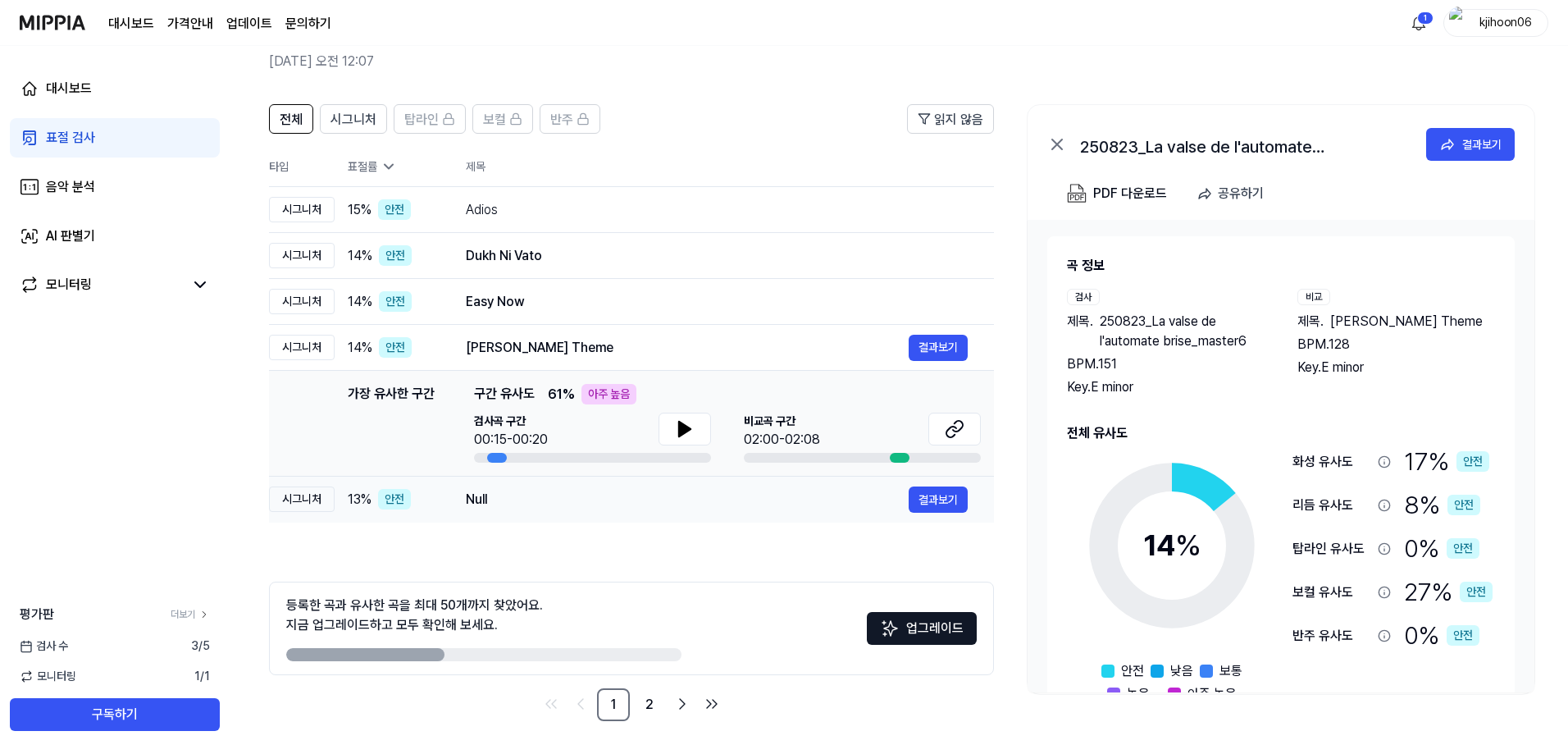
click at [521, 498] on div "Null" at bounding box center [687, 499] width 443 height 19
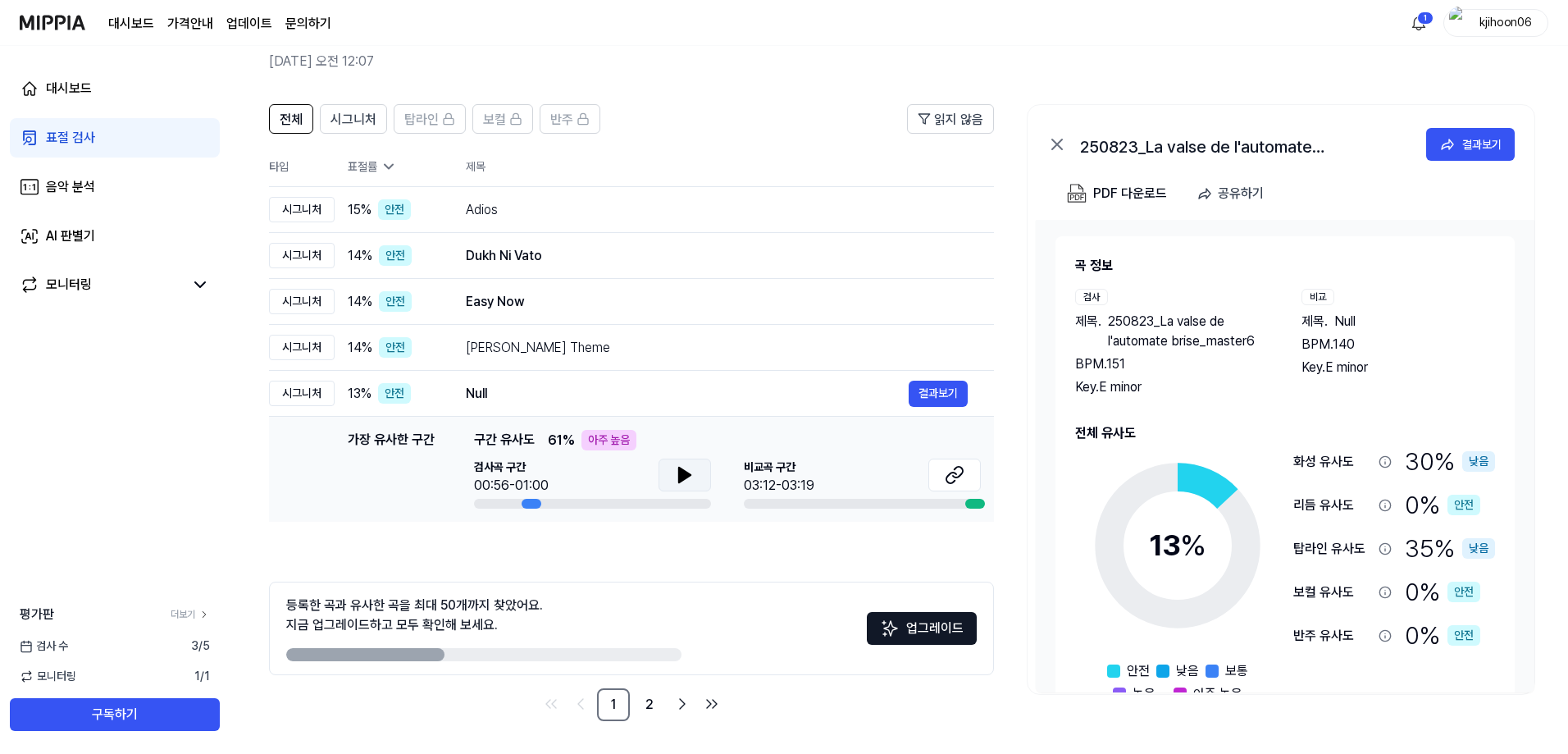
click at [689, 470] on icon at bounding box center [684, 474] width 19 height 19
click at [876, 481] on icon at bounding box center [951, 478] width 10 height 11
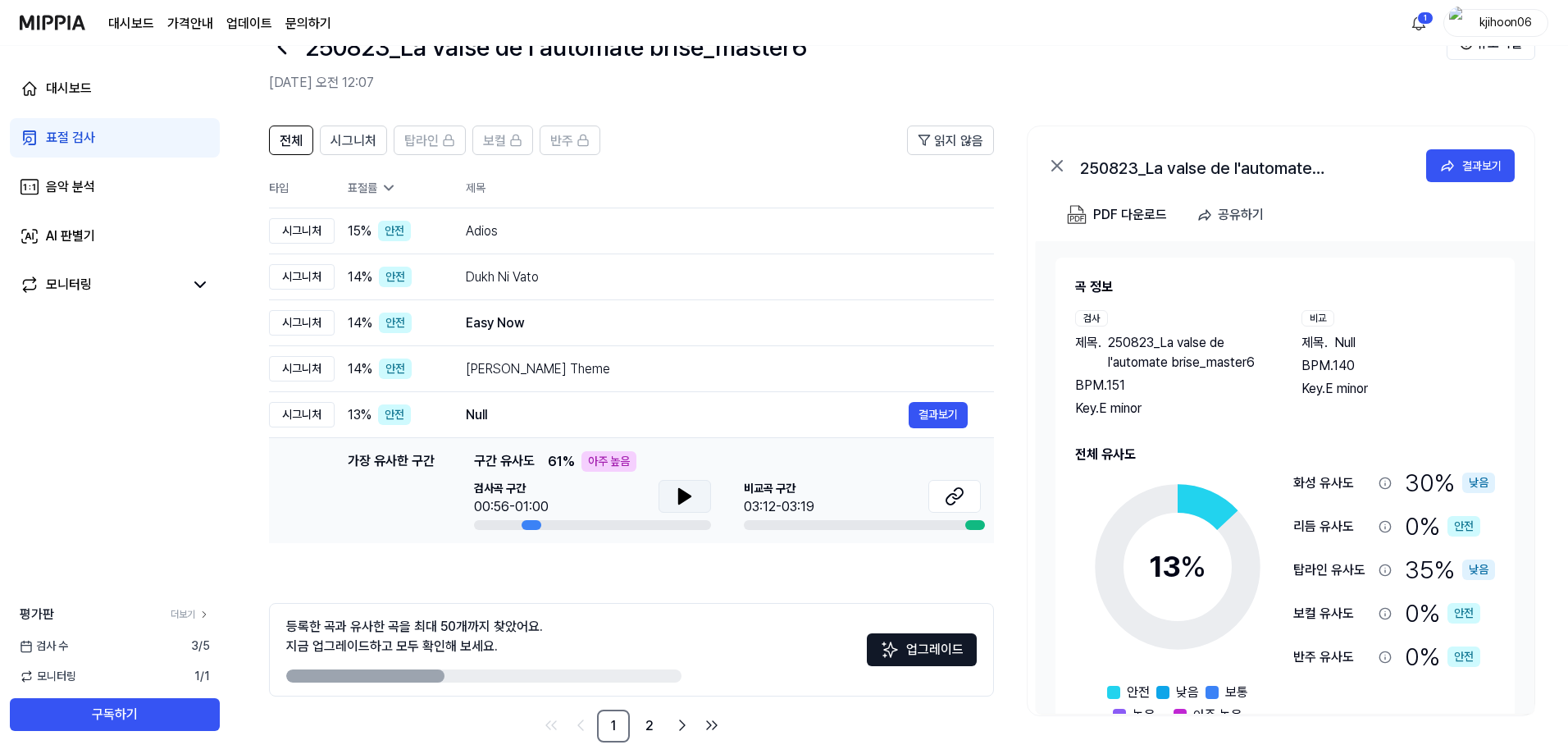
scroll to position [0, 0]
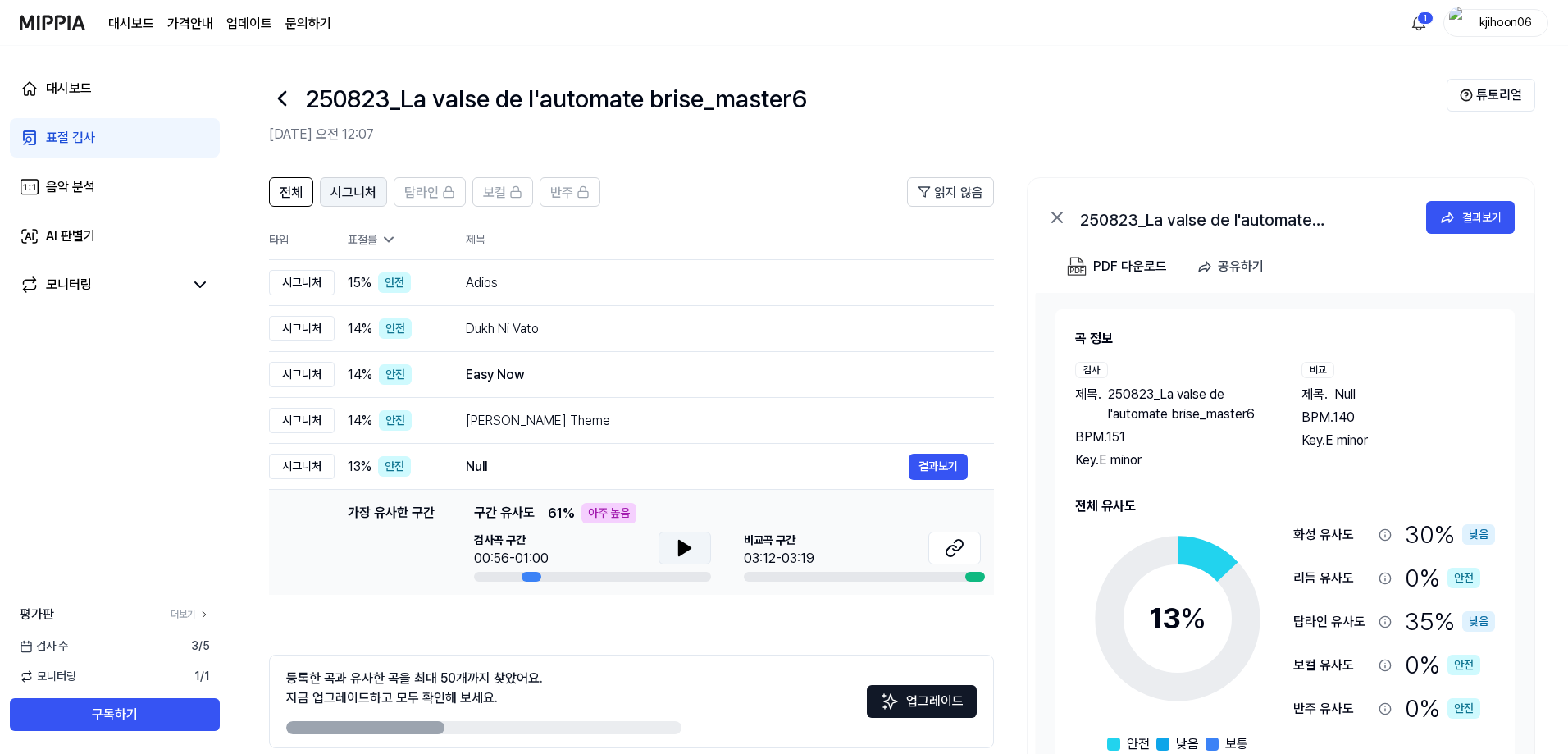
click at [375, 194] on button "시그니처" at bounding box center [353, 192] width 68 height 30
click at [550, 196] on span "반주" at bounding box center [561, 192] width 23 height 19
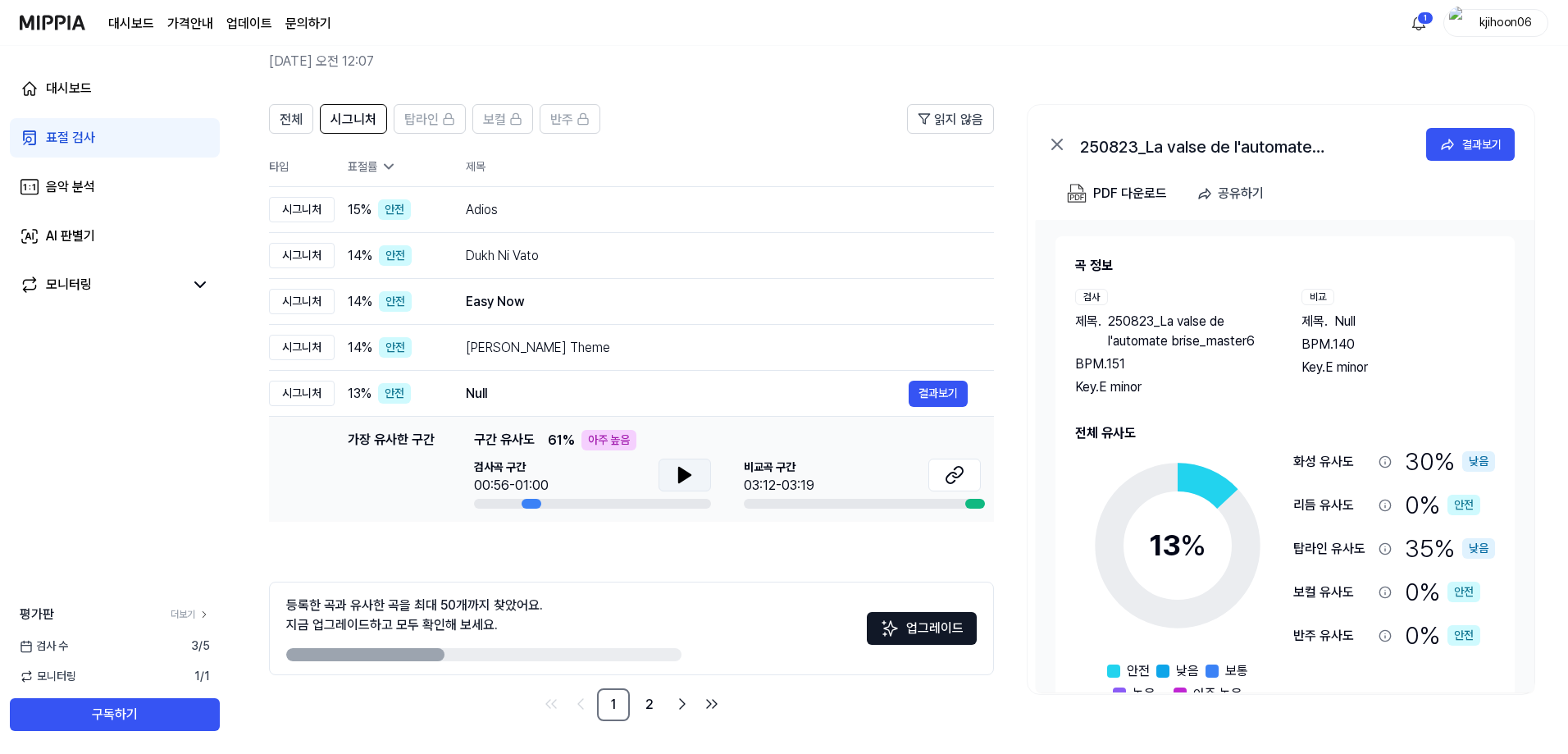
click at [876, 566] on button "업그레이드" at bounding box center [922, 627] width 110 height 32
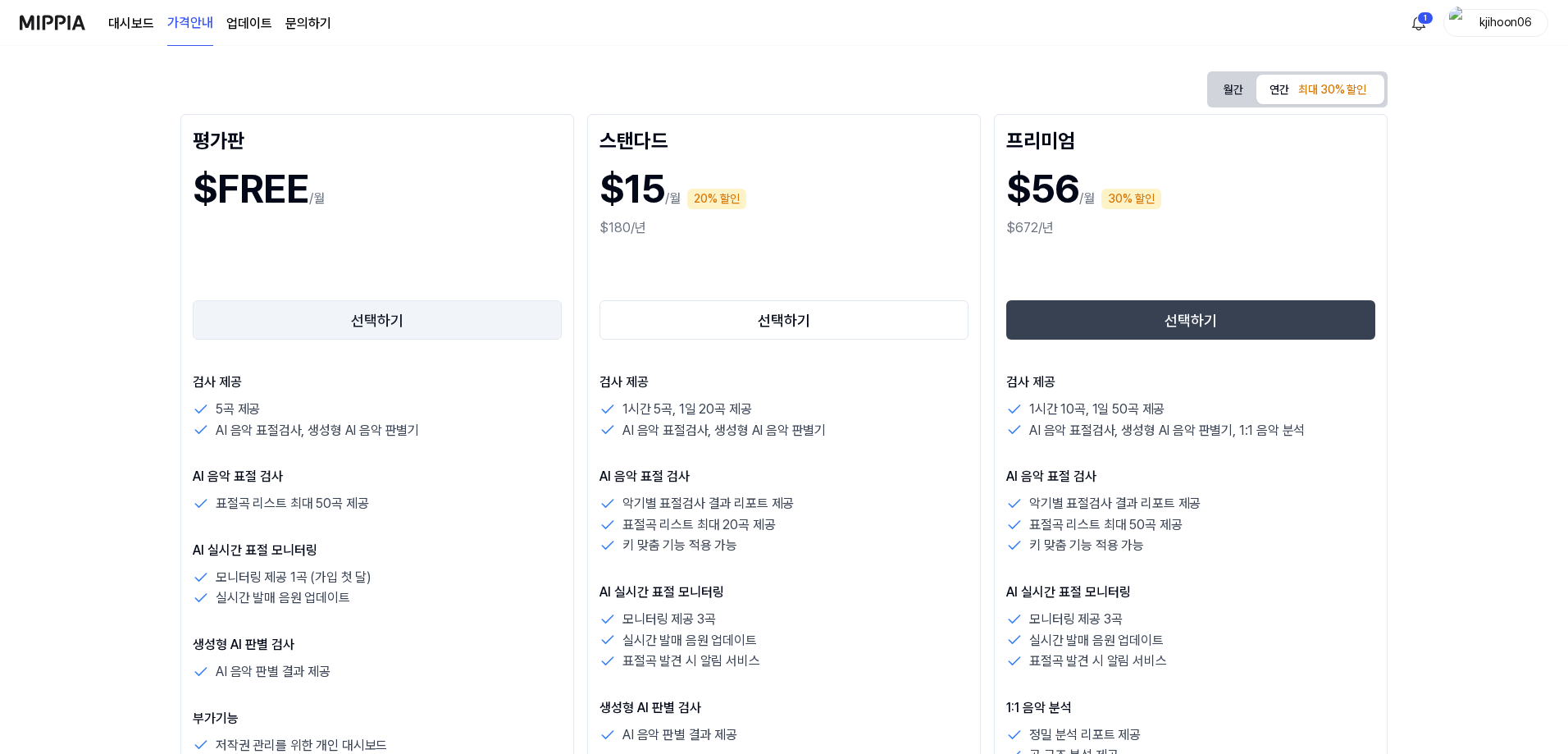
scroll to position [164, 0]
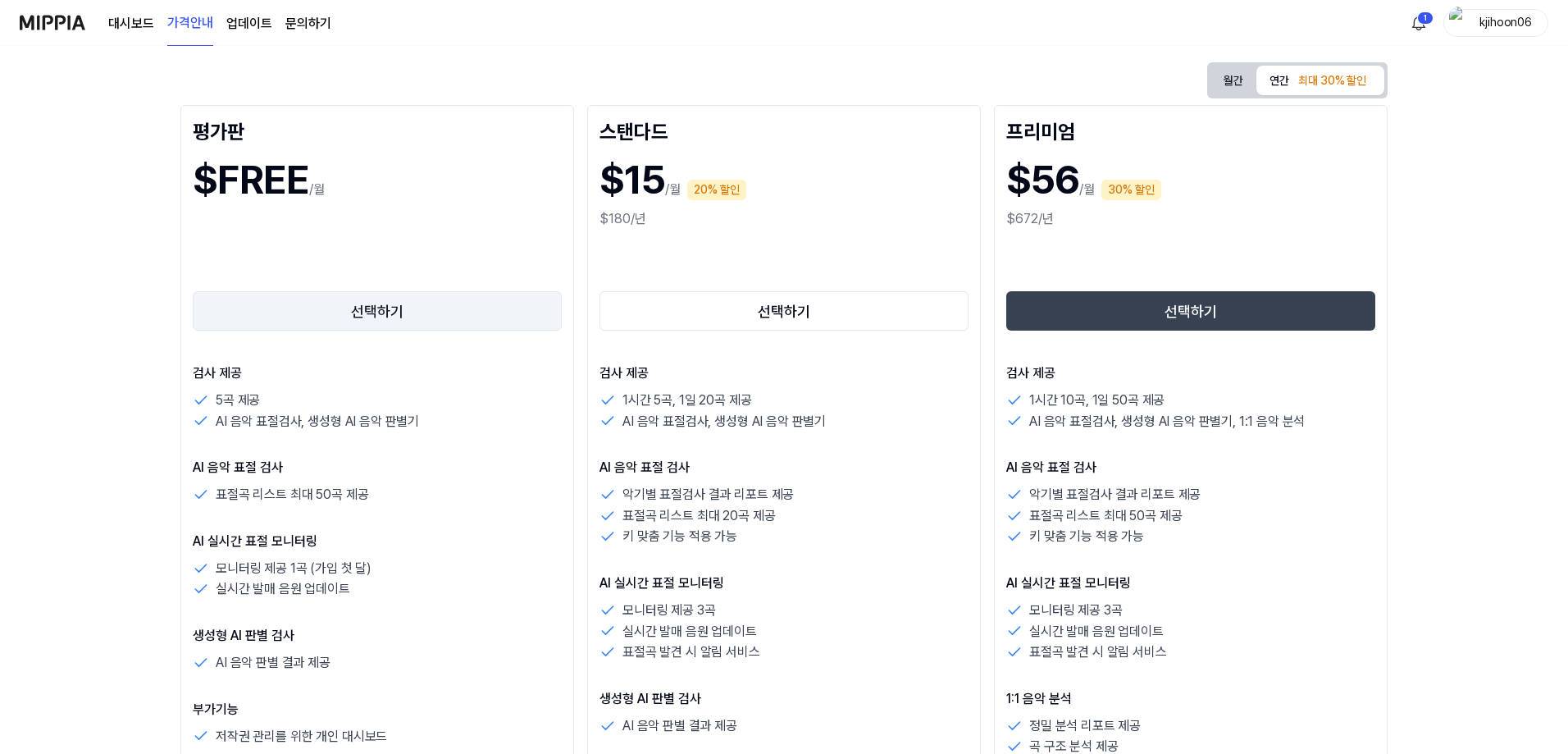
click at [337, 295] on button "선택하기" at bounding box center [377, 310] width 369 height 39
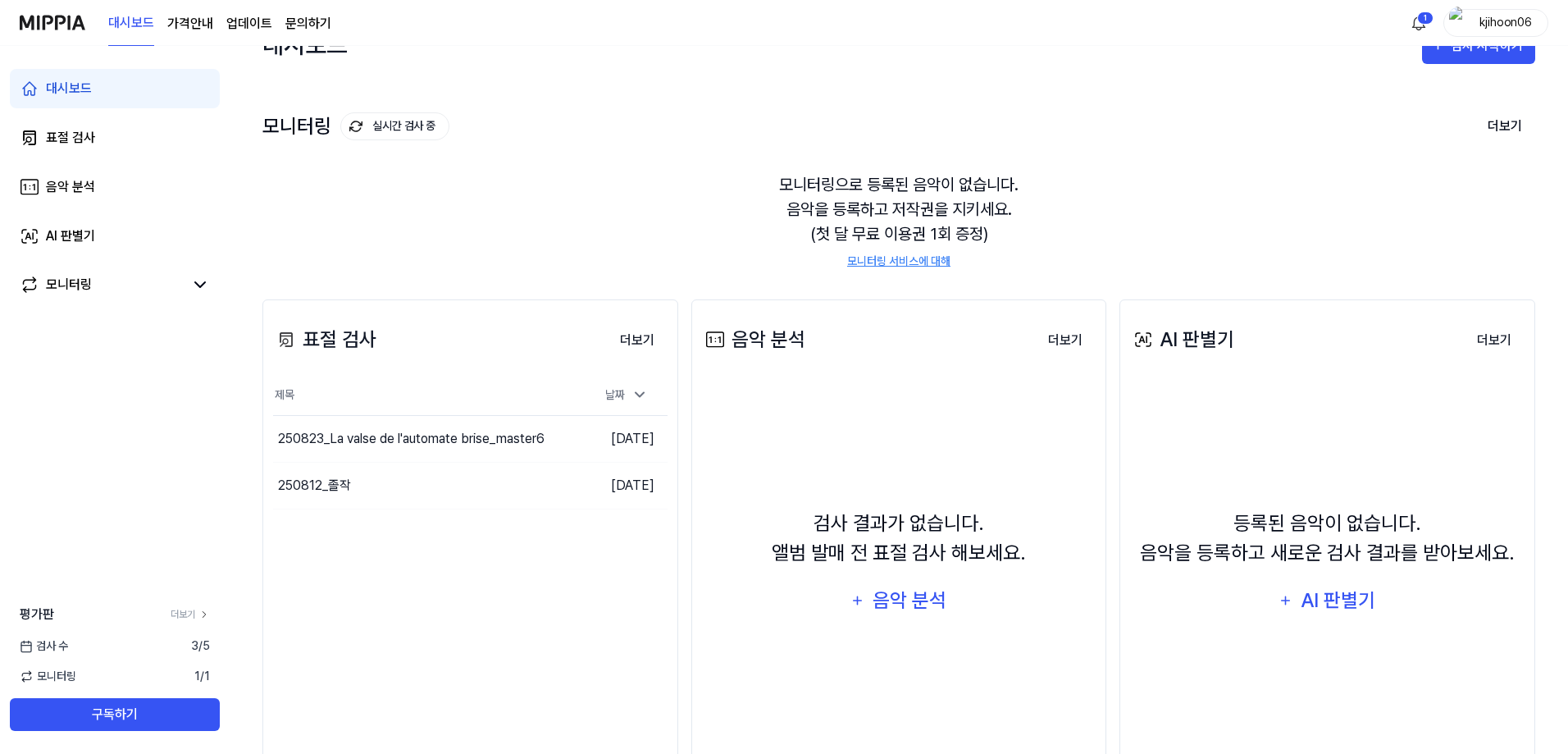
scroll to position [0, 0]
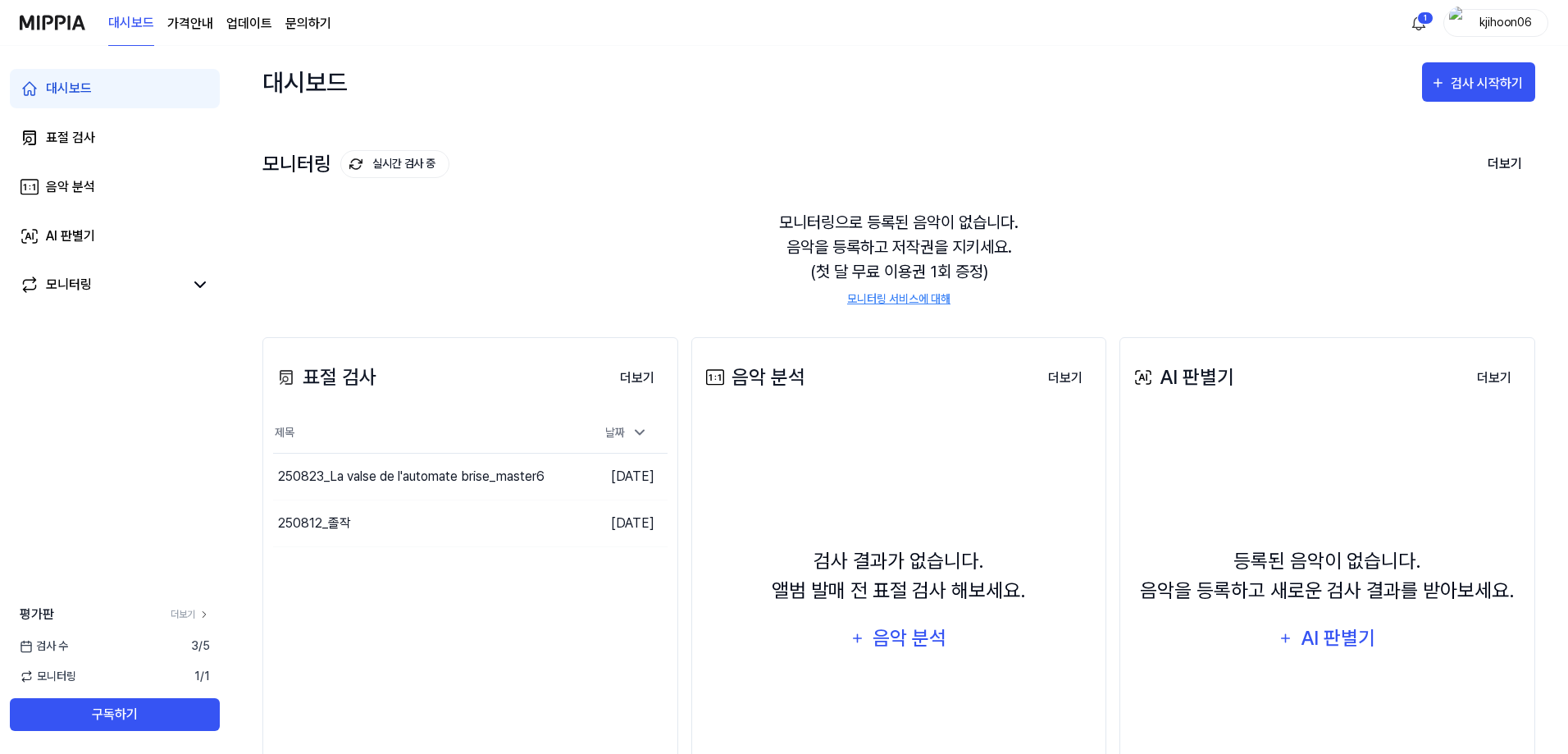
click at [876, 13] on div "kjihoon06" at bounding box center [1505, 21] width 64 height 18
click at [696, 129] on div "모니터링 실시간 검사 중 더보기 모니터링 모니터링으로 등록된 음악이 없습니다. 음악을 등록하고 저작권을 지키세요. (첫 달 무료 이용권 1회 …" at bounding box center [898, 210] width 1273 height 186
click at [876, 25] on img "button" at bounding box center [1458, 22] width 19 height 32
click at [876, 123] on link "계정" at bounding box center [1443, 122] width 189 height 18
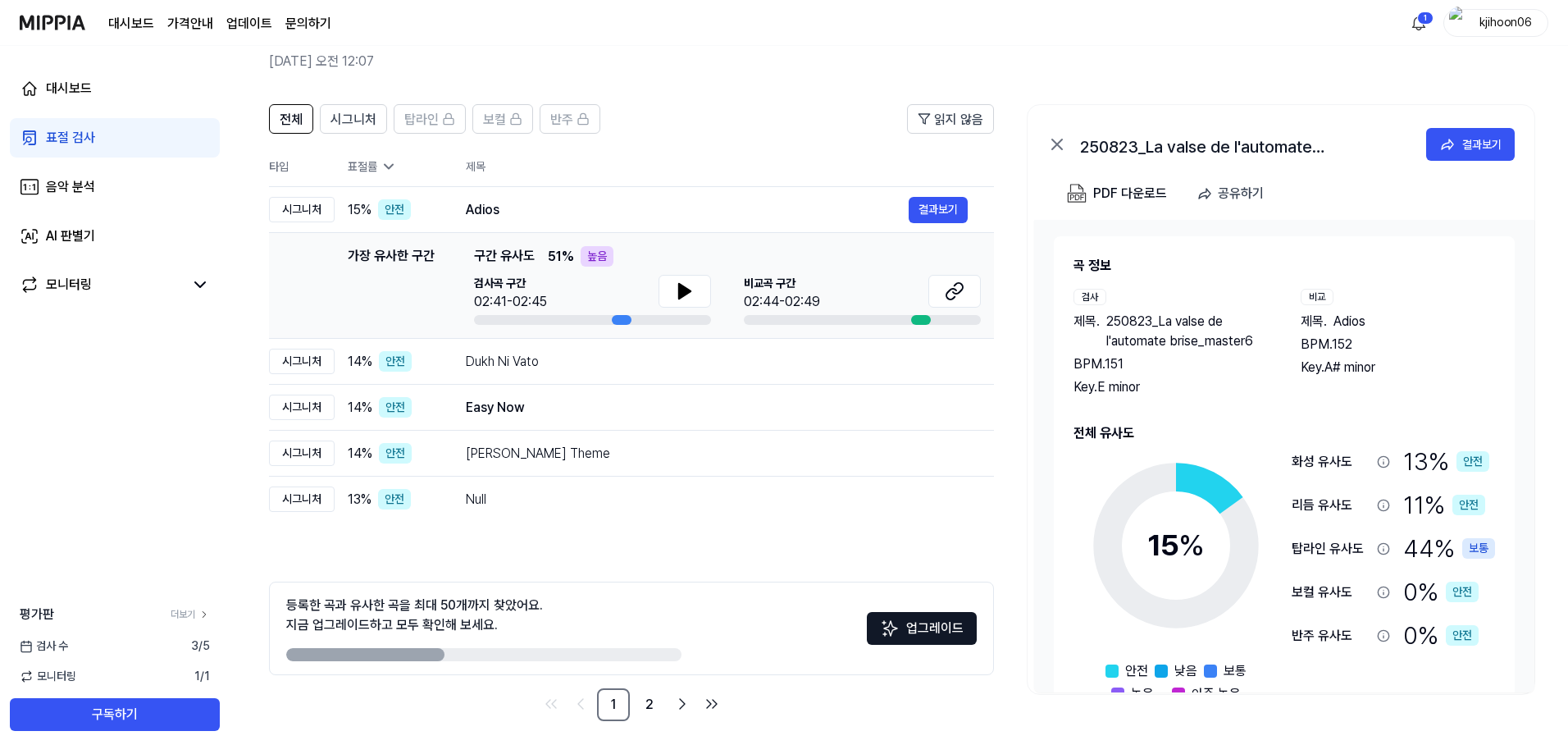
scroll to position [73, 0]
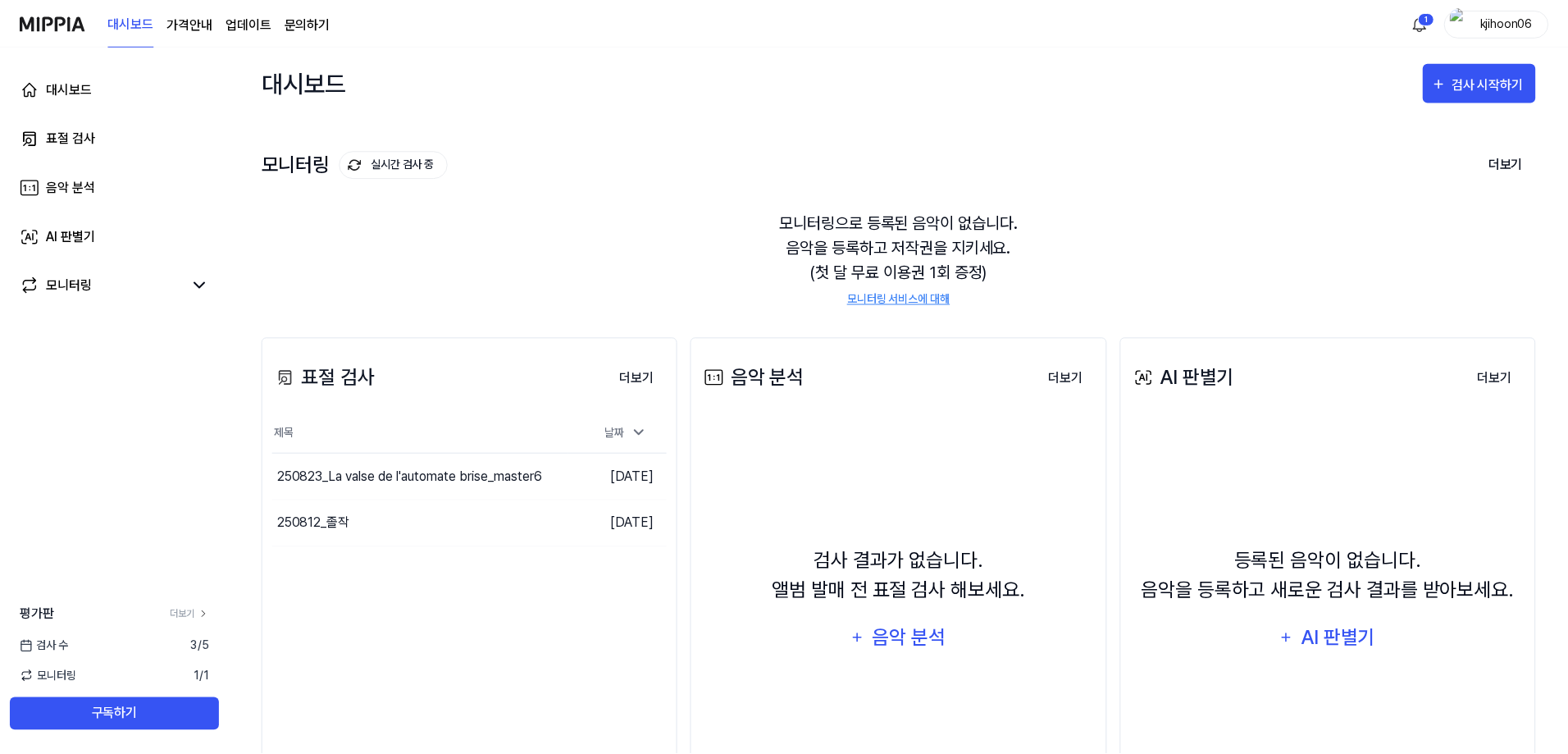
scroll to position [82, 0]
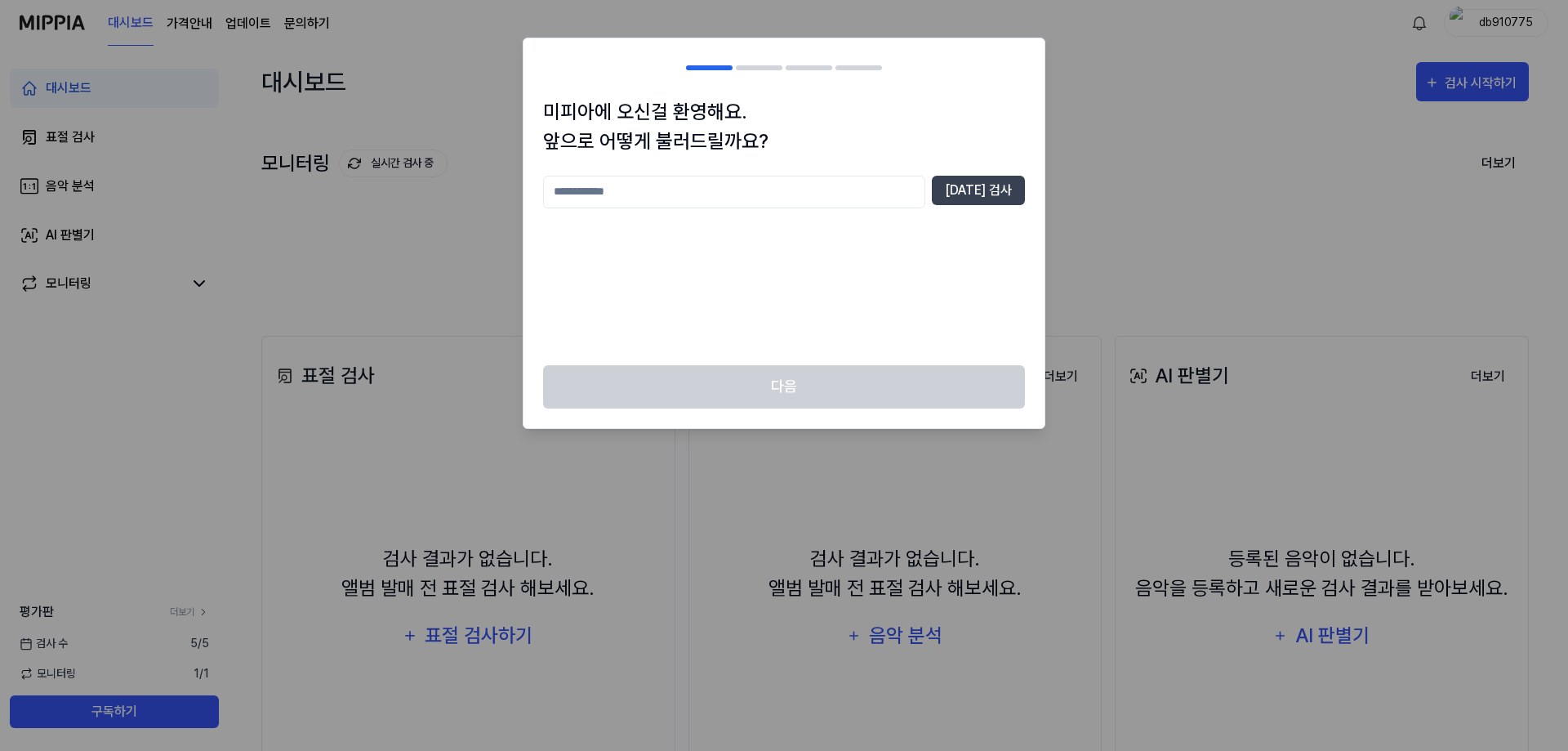
click at [771, 187] on input "text" at bounding box center [734, 191] width 382 height 32
type input "**********"
click at [981, 179] on button "[DATE] 검사" at bounding box center [978, 190] width 93 height 30
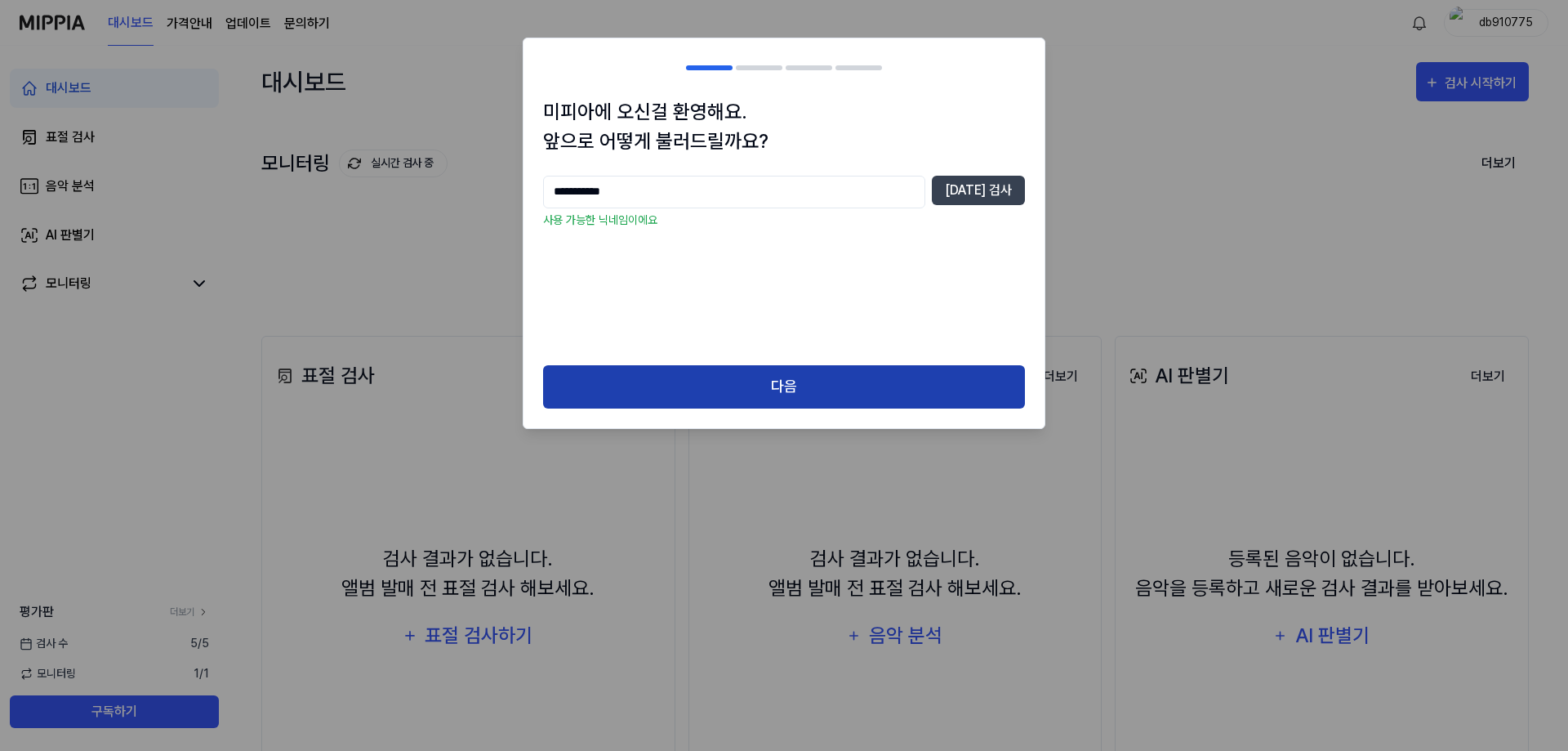
click at [794, 381] on button "다음" at bounding box center [784, 387] width 481 height 43
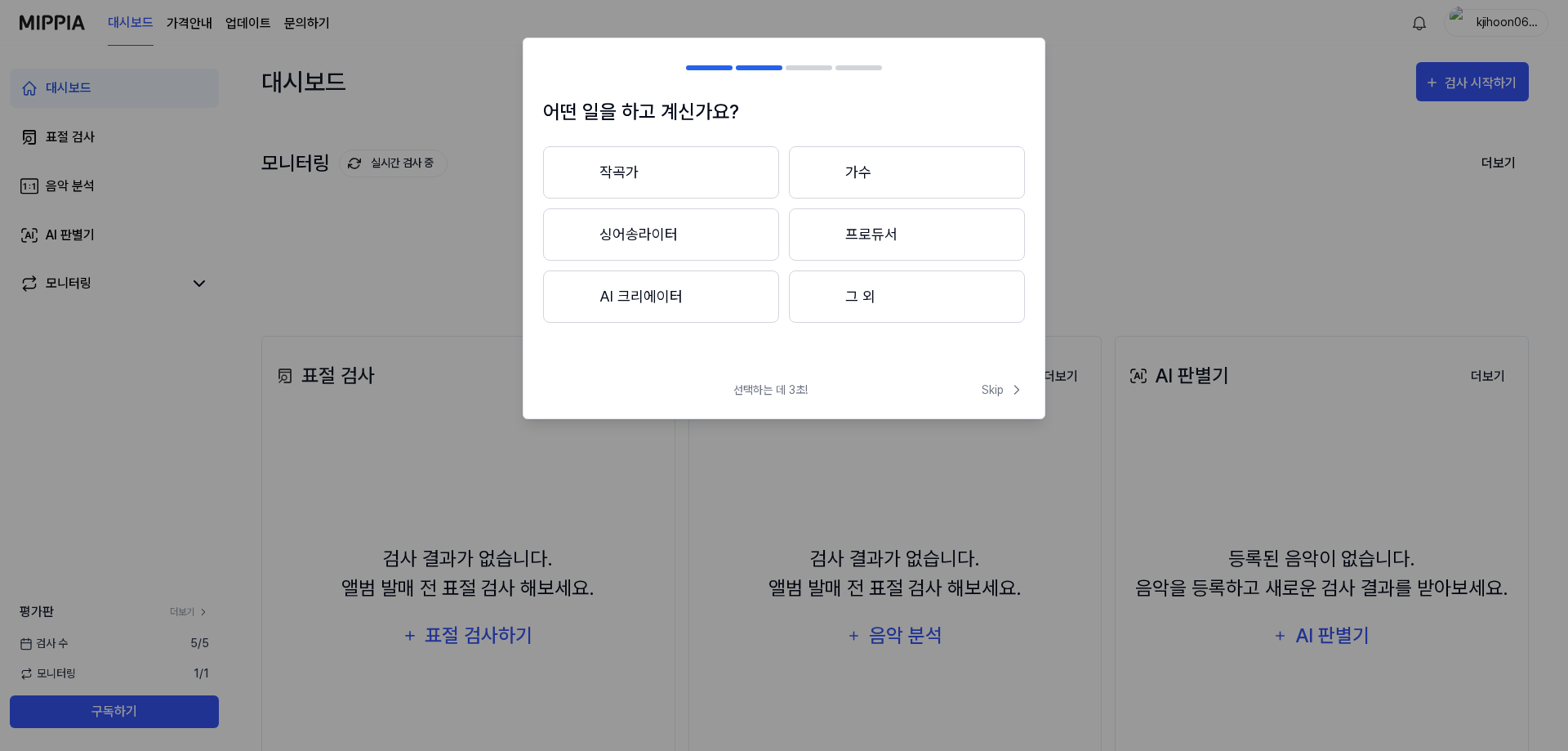
click at [699, 171] on button "작곡가" at bounding box center [661, 172] width 236 height 53
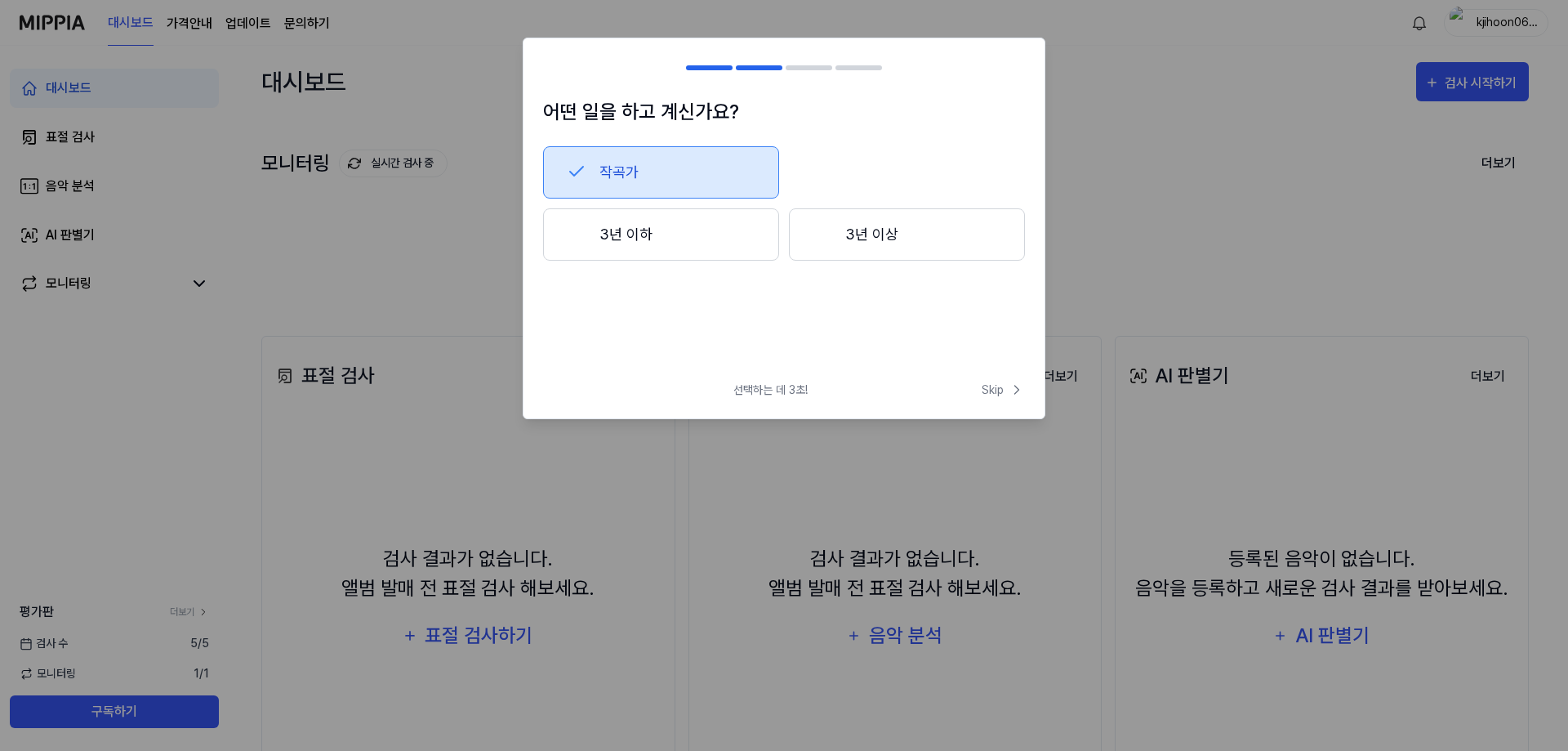
click at [706, 247] on button "3년 이하" at bounding box center [661, 234] width 236 height 53
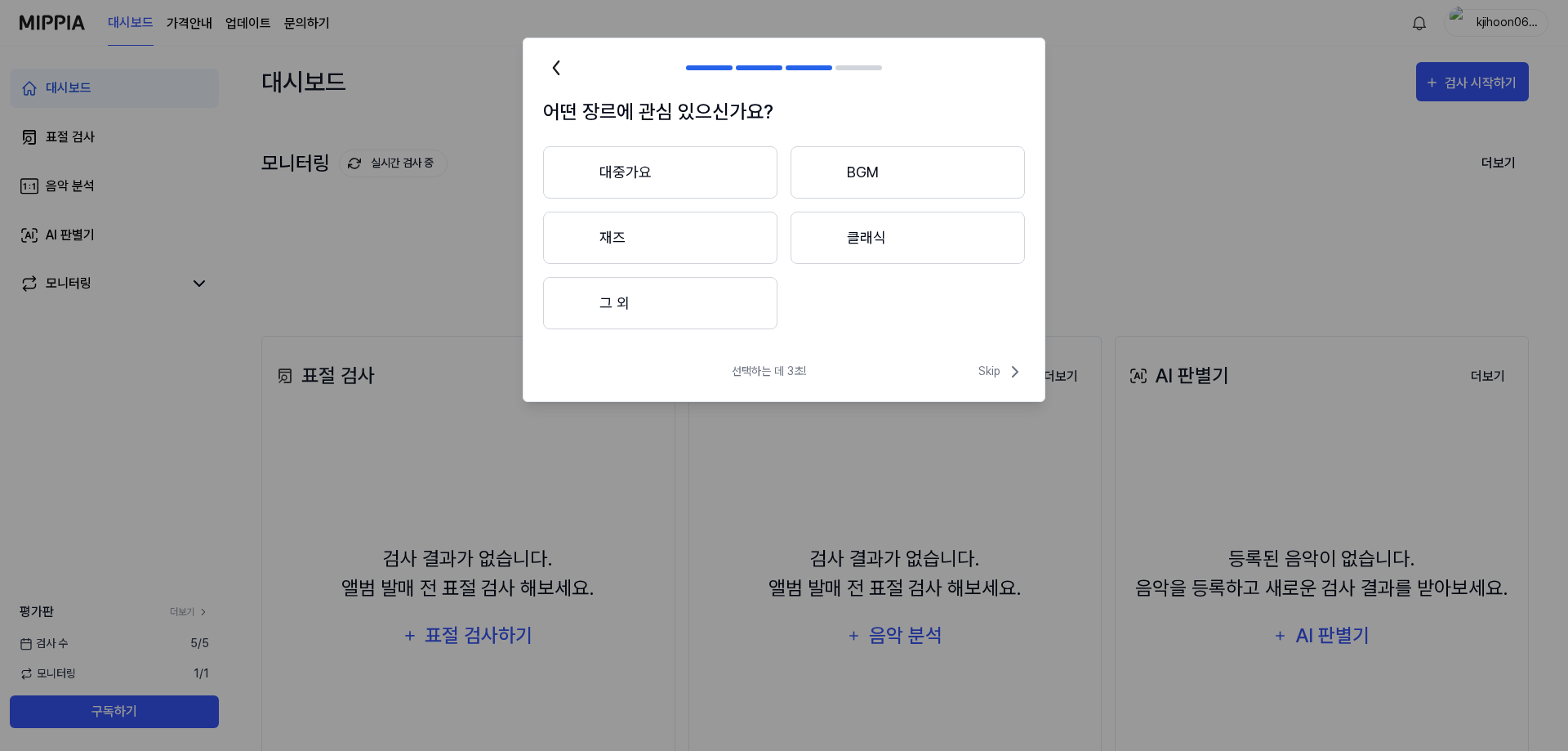
click at [865, 231] on button "클래식" at bounding box center [908, 237] width 234 height 53
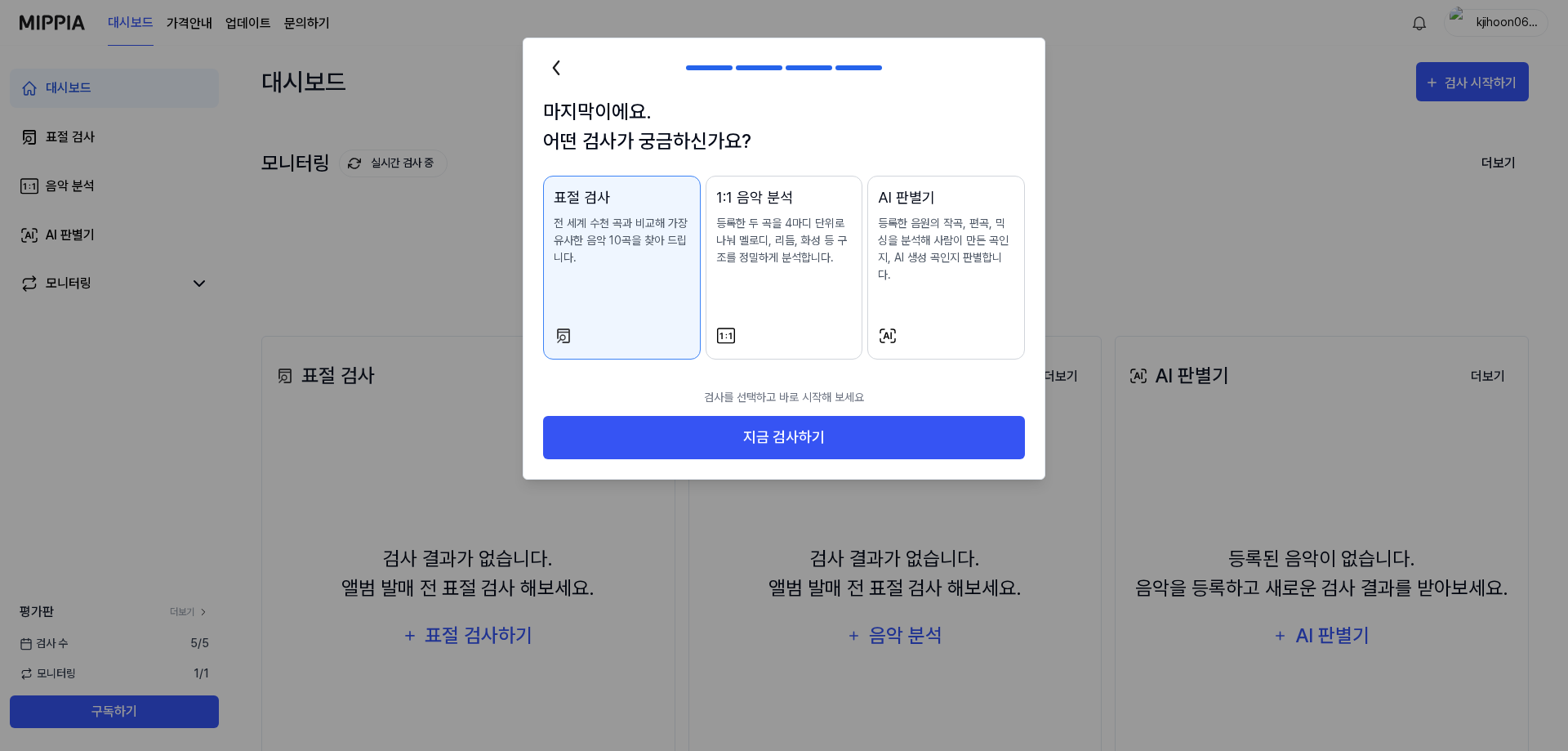
click at [554, 69] on icon at bounding box center [555, 67] width 5 height 13
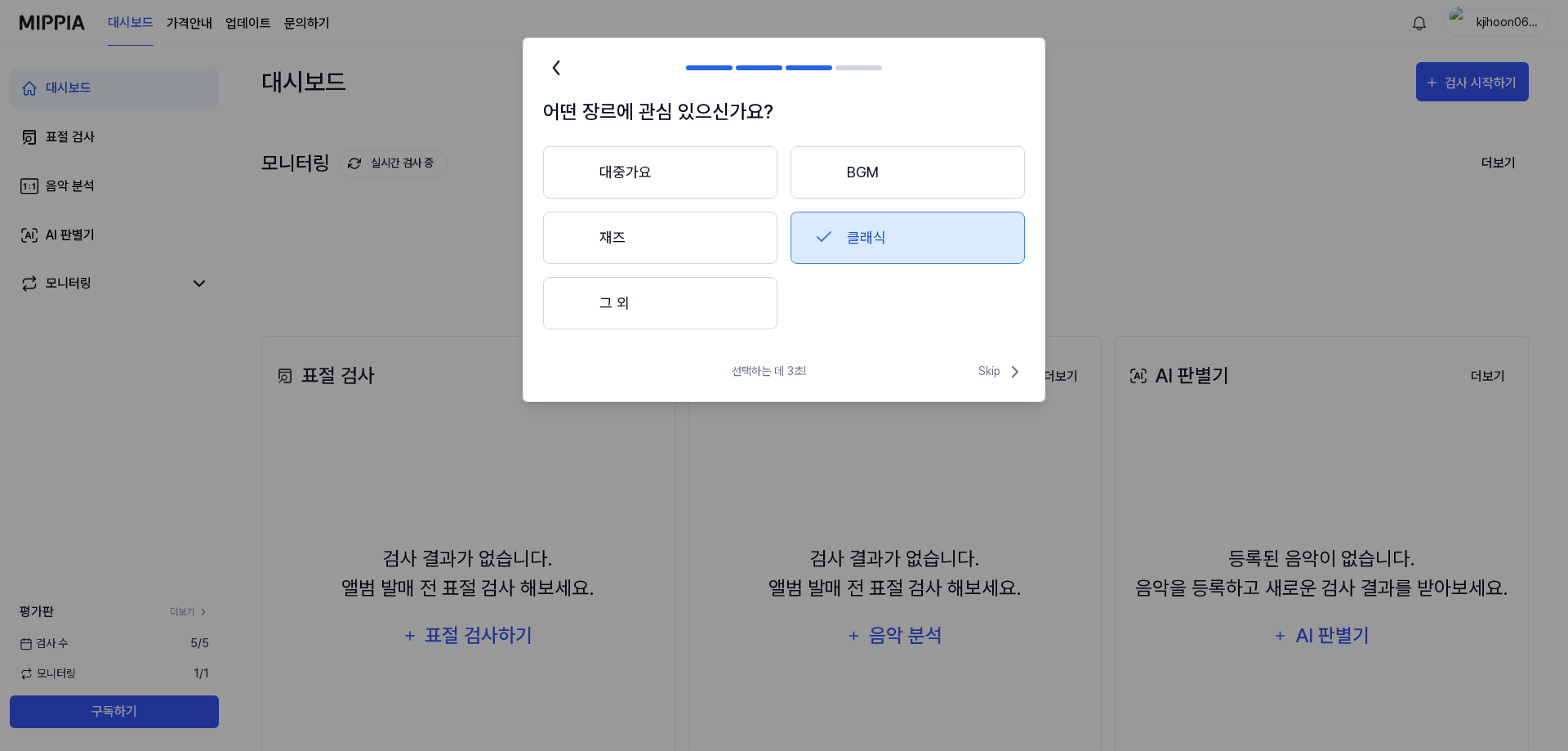
click at [881, 188] on button "BGM" at bounding box center [908, 172] width 234 height 53
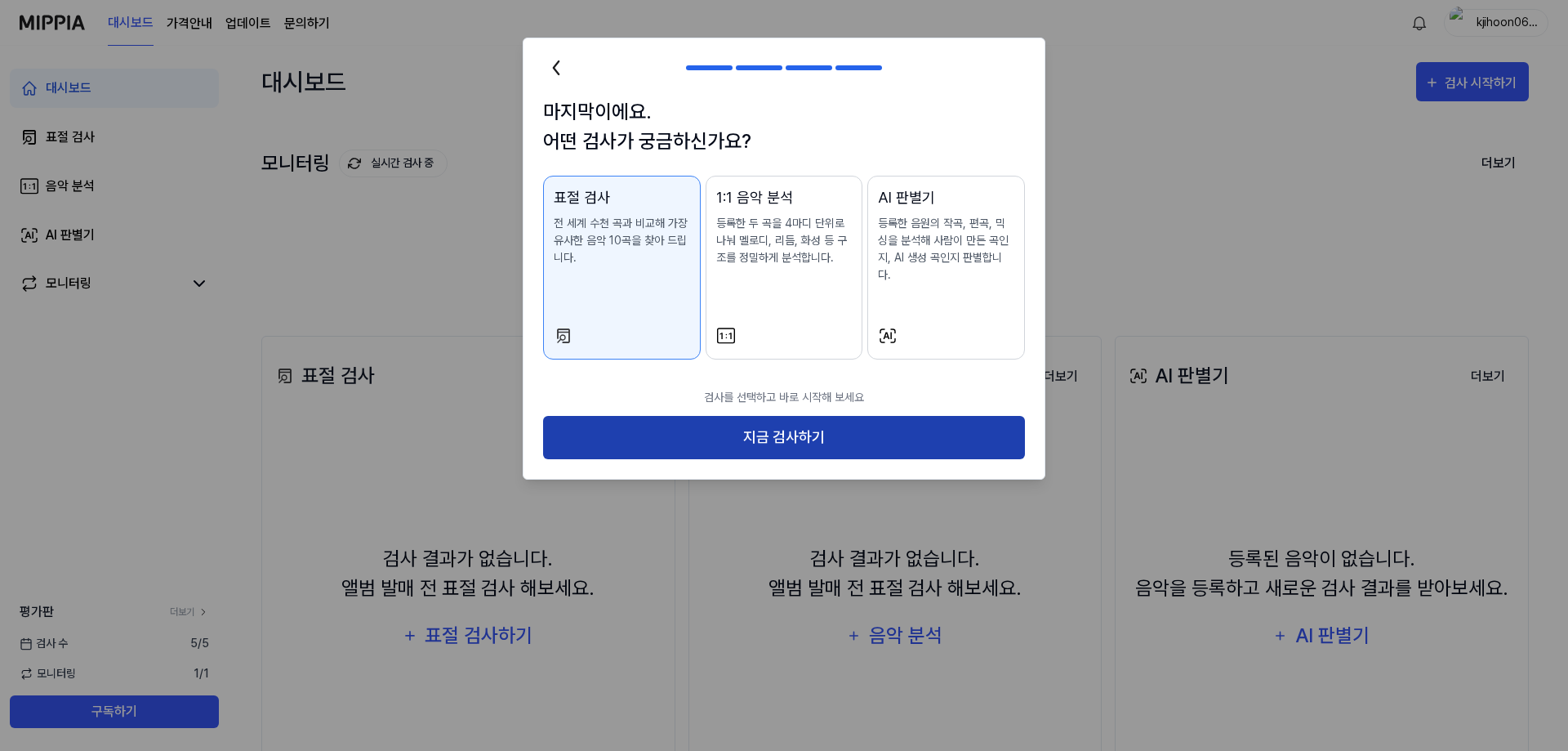
click at [834, 431] on button "지금 검사하기" at bounding box center [784, 437] width 481 height 43
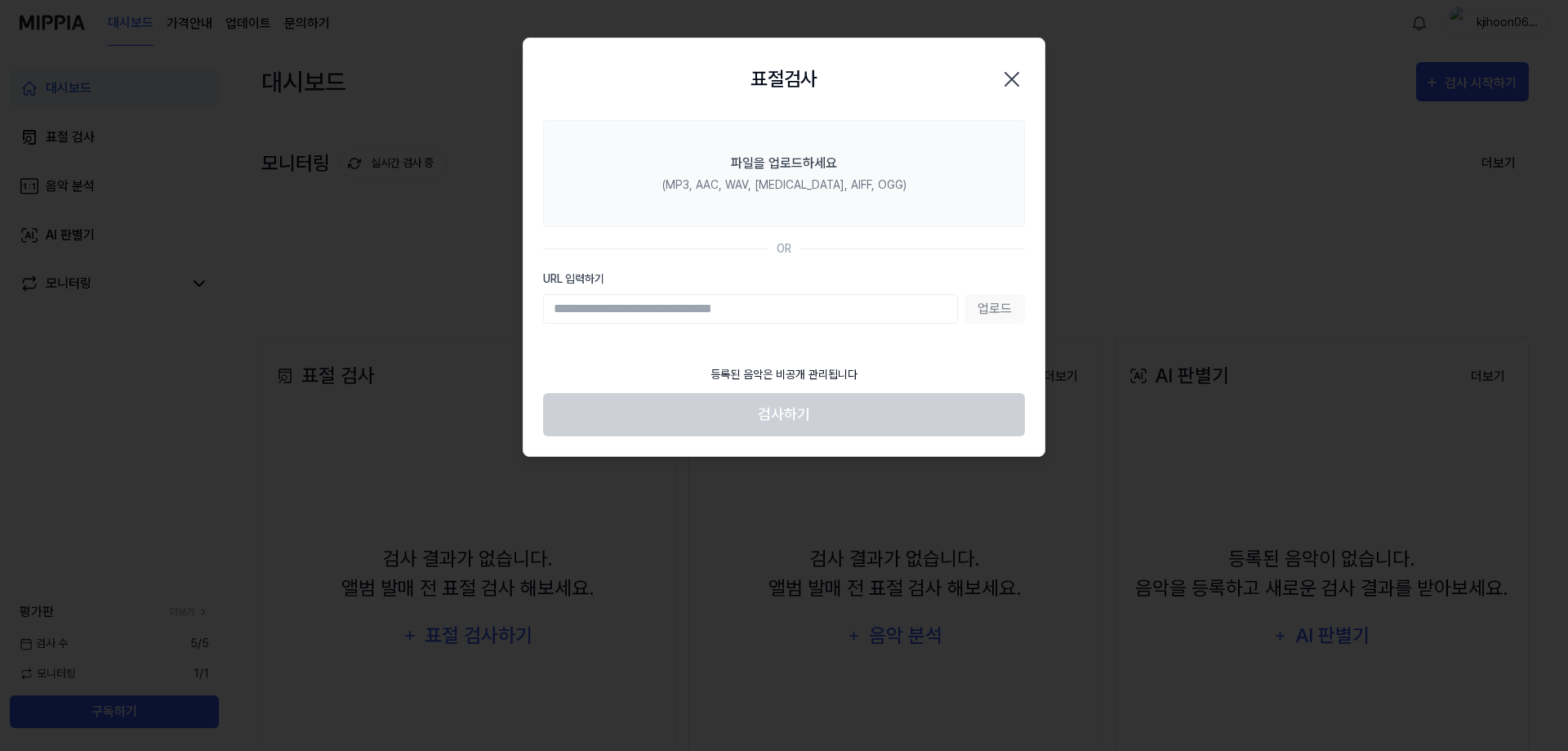
click at [1006, 79] on icon "button" at bounding box center [1012, 79] width 26 height 26
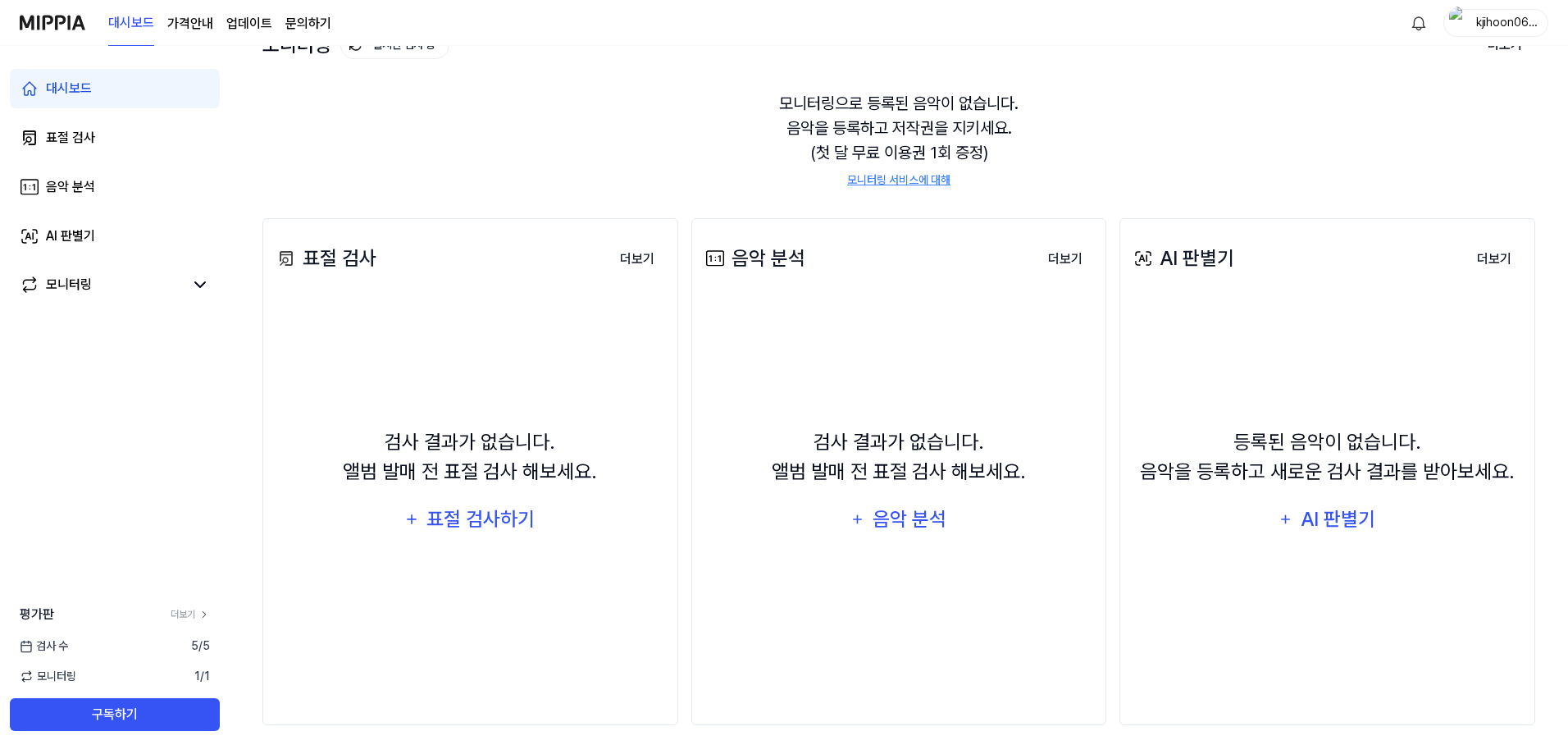
scroll to position [123, 0]
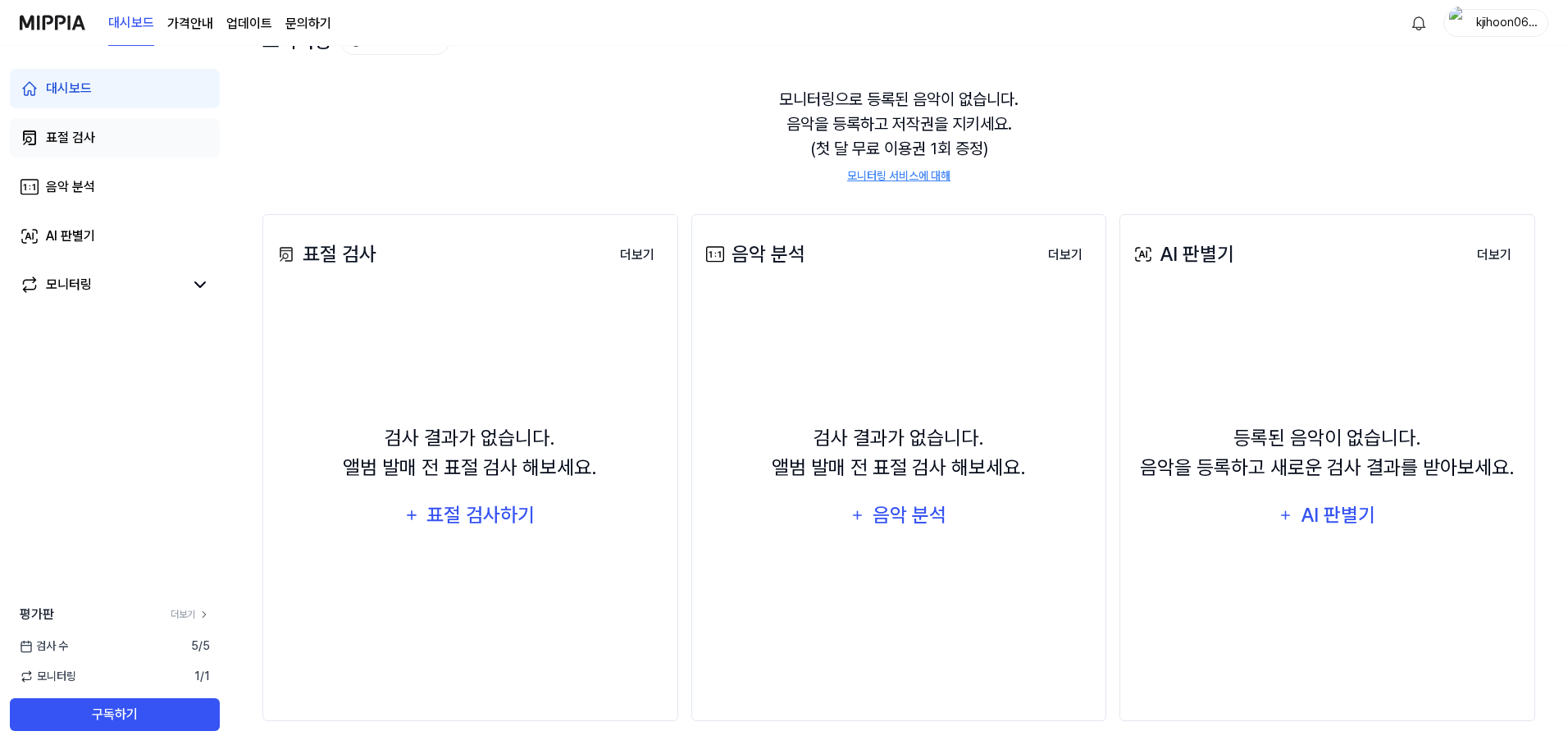
click at [111, 135] on link "표절 검사" at bounding box center [115, 137] width 210 height 39
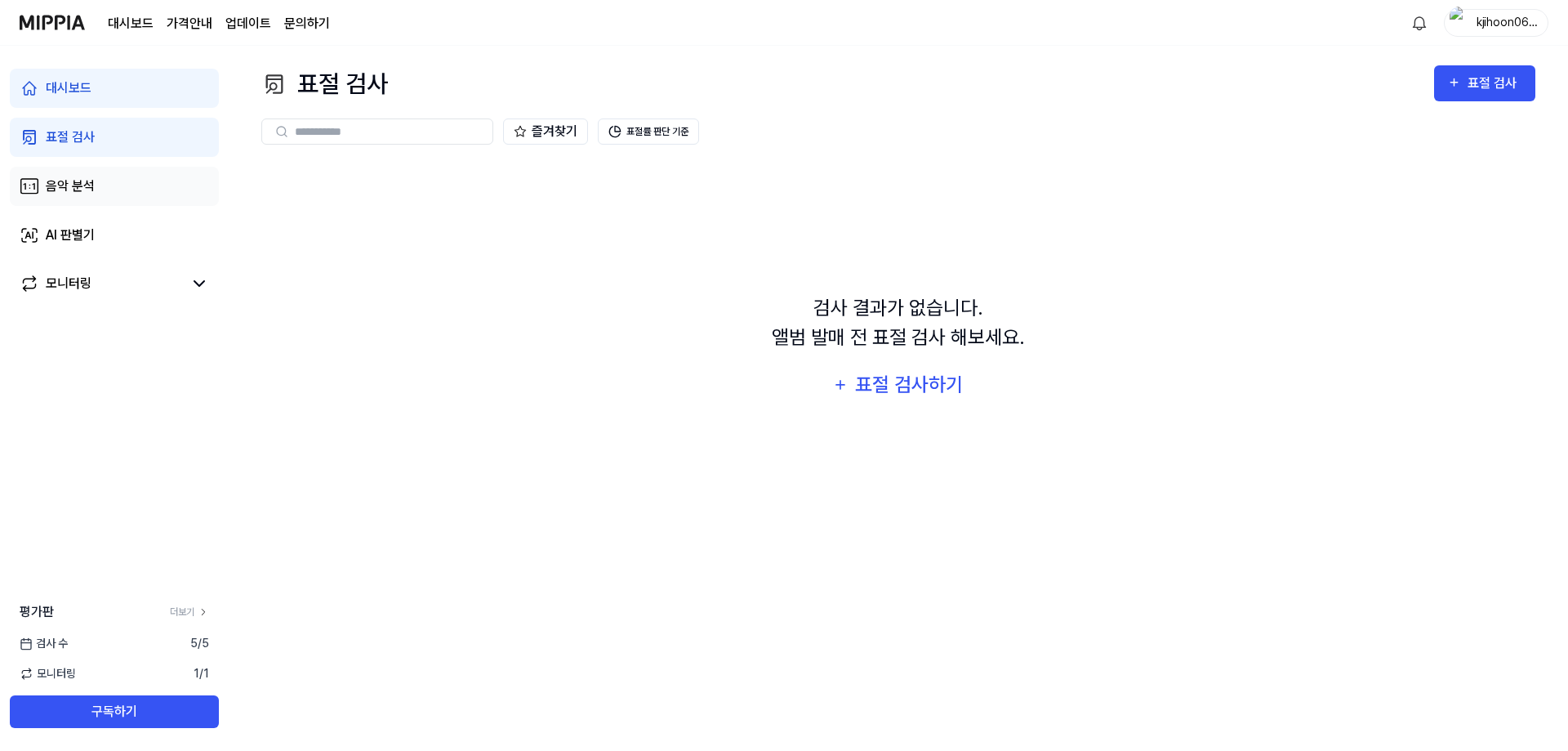
click at [125, 179] on link "음악 분석" at bounding box center [114, 186] width 209 height 39
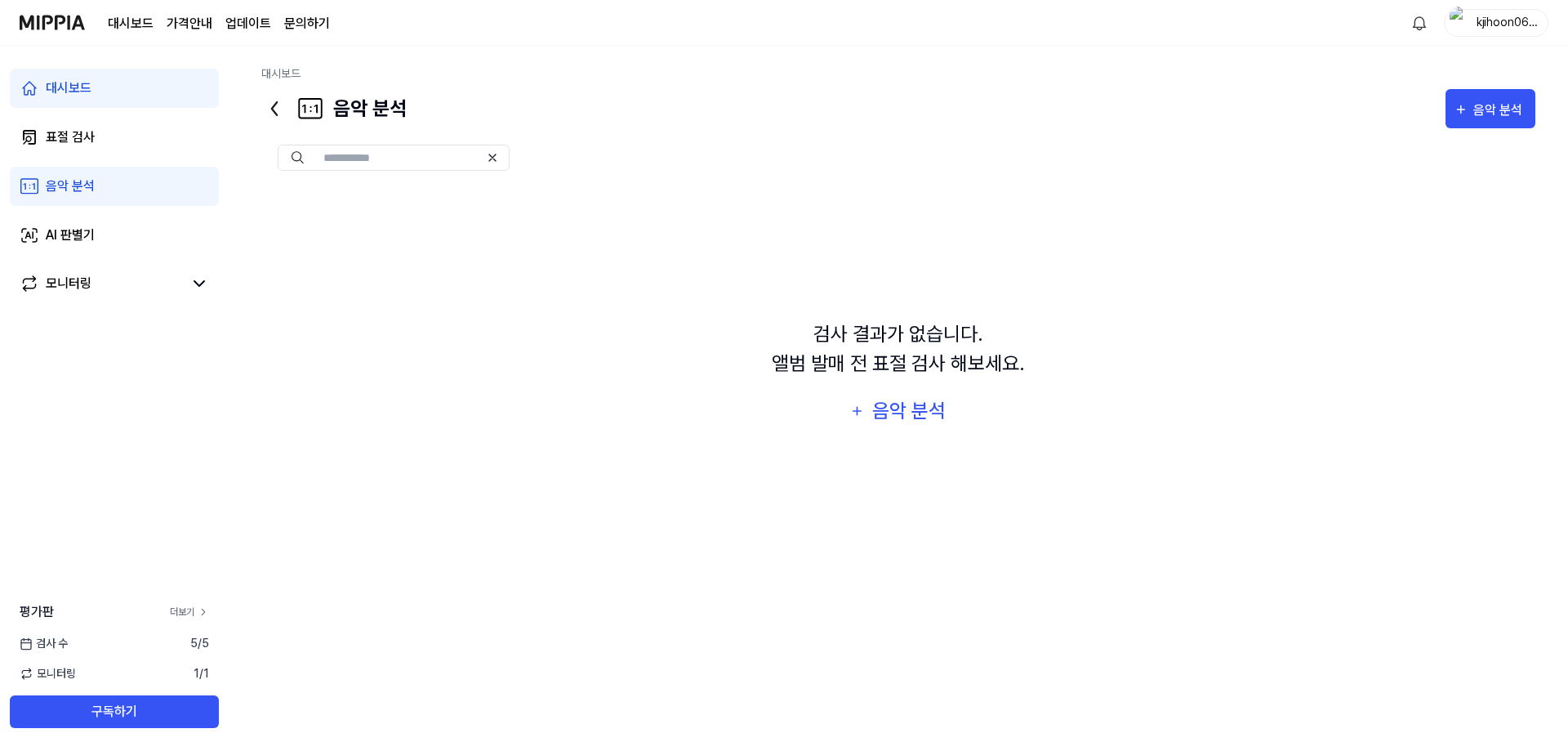
click at [188, 612] on link "더보기" at bounding box center [189, 612] width 39 height 15
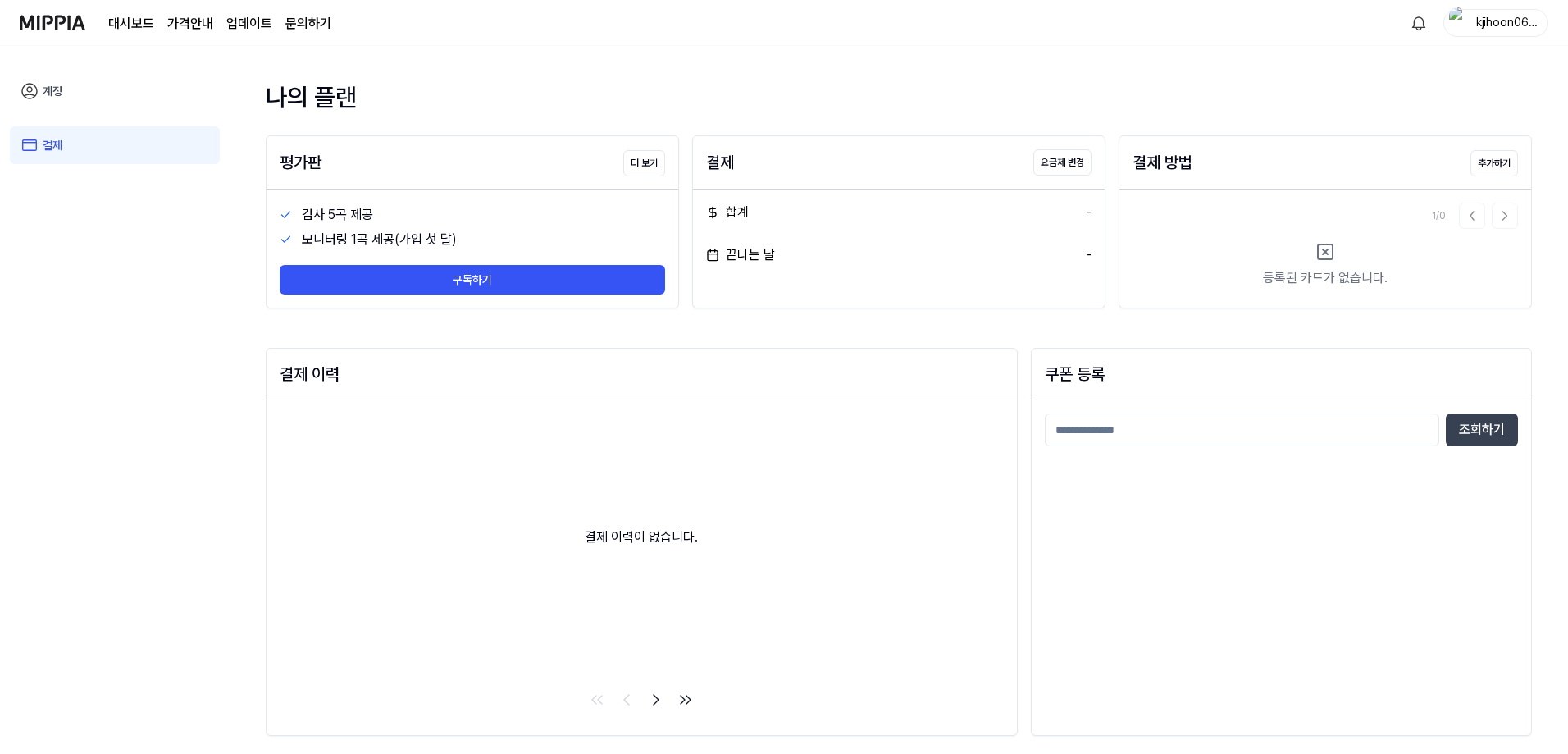
click at [81, 81] on link "계정" at bounding box center [115, 91] width 210 height 38
